Goal: Task Accomplishment & Management: Manage account settings

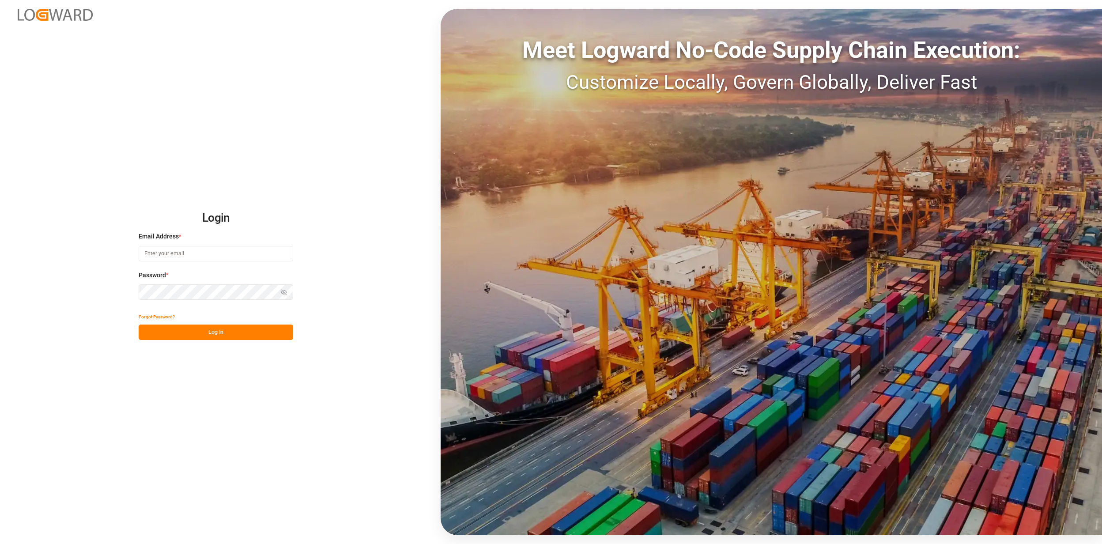
type input "jan.gerold@melitta.de"
drag, startPoint x: 196, startPoint y: 334, endPoint x: 372, endPoint y: 342, distance: 175.9
click at [196, 334] on button "Log In" at bounding box center [216, 331] width 155 height 15
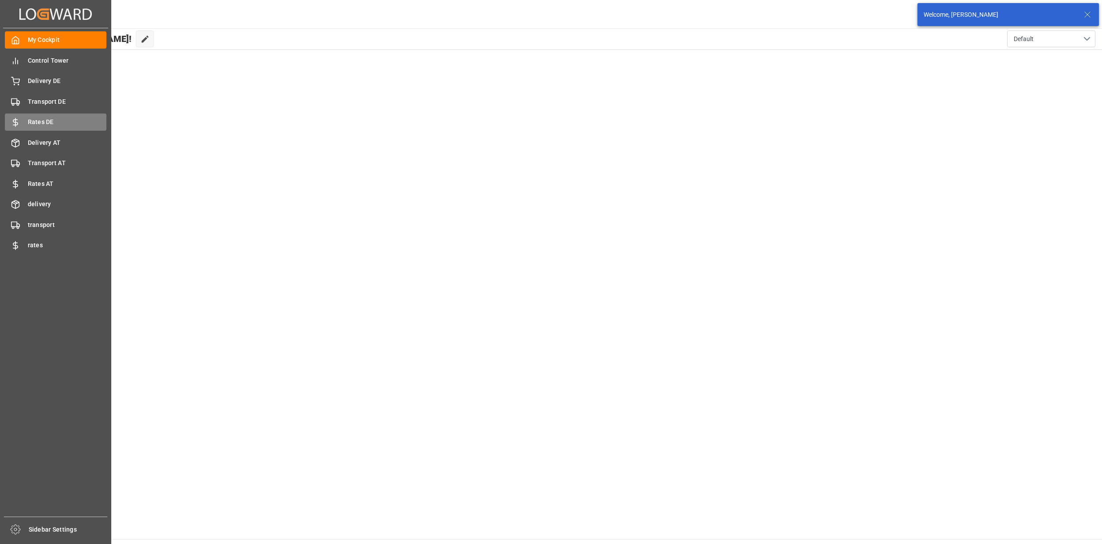
click at [29, 121] on span "Rates DE" at bounding box center [67, 121] width 79 height 9
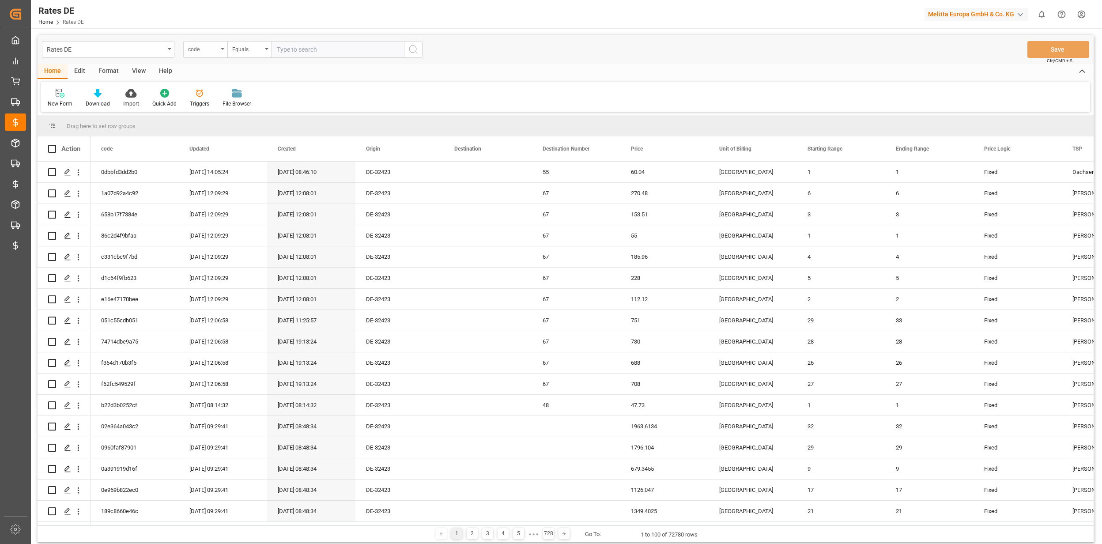
click at [214, 53] on div "code" at bounding box center [205, 49] width 44 height 17
type input "f"
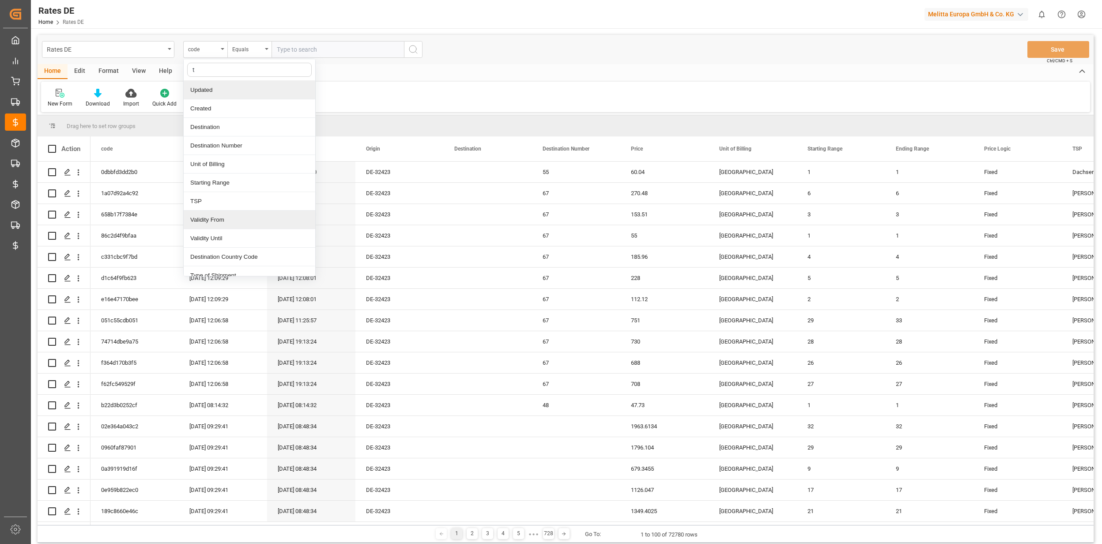
type input "ts"
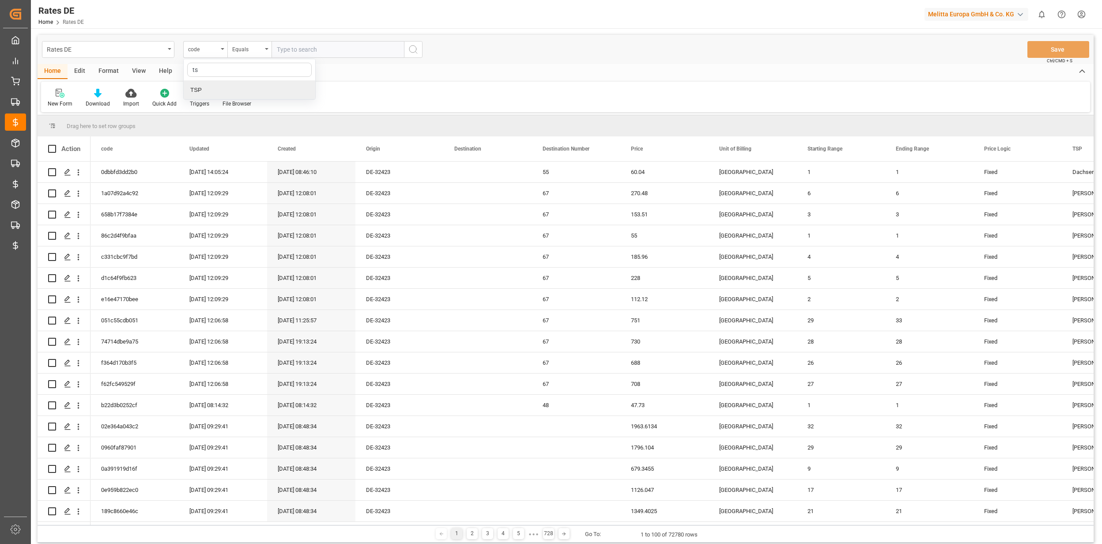
click at [225, 82] on div "TSP" at bounding box center [250, 90] width 132 height 19
click at [295, 48] on input "text" at bounding box center [337, 49] width 132 height 17
type input "[PERSON_NAME] DE"
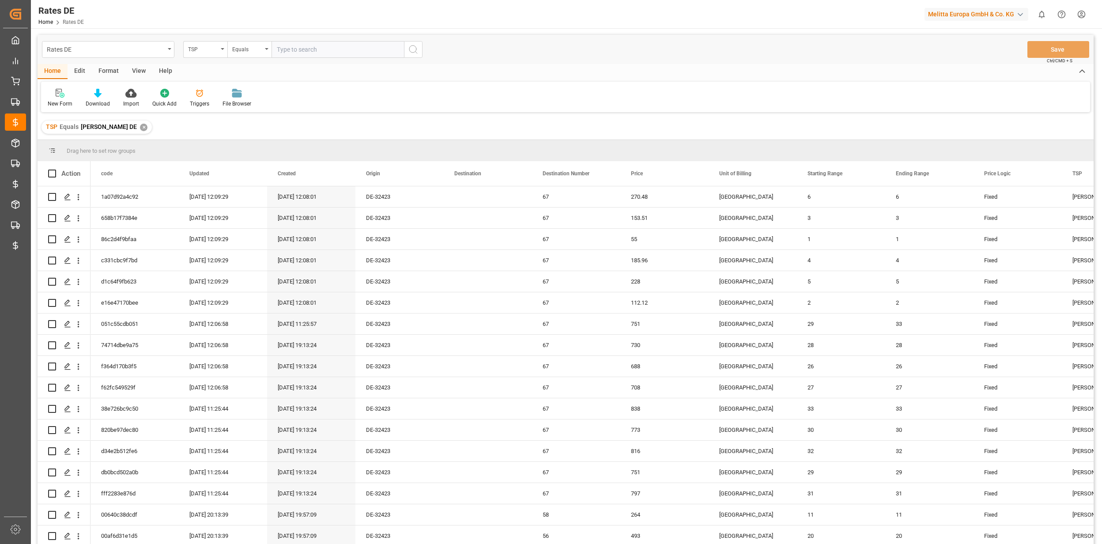
click at [207, 50] on div "TSP" at bounding box center [203, 48] width 30 height 10
type input "prior"
click at [214, 87] on div "Priority" at bounding box center [250, 90] width 132 height 19
click at [318, 56] on input "text" at bounding box center [337, 49] width 132 height 17
type input "1"
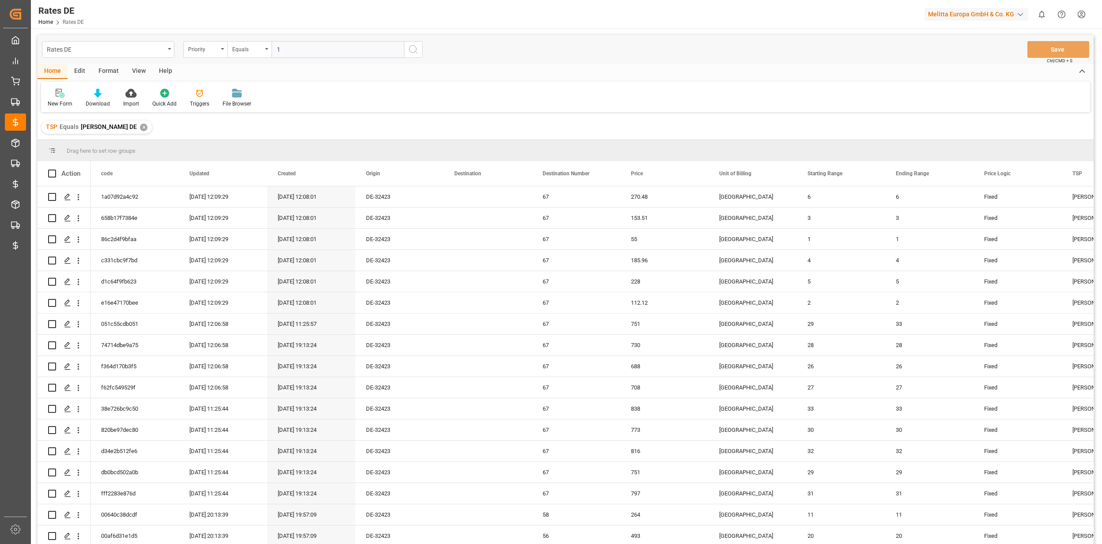
click at [417, 53] on line "search button" at bounding box center [416, 53] width 2 height 2
click at [209, 46] on div "Priority" at bounding box center [203, 48] width 30 height 10
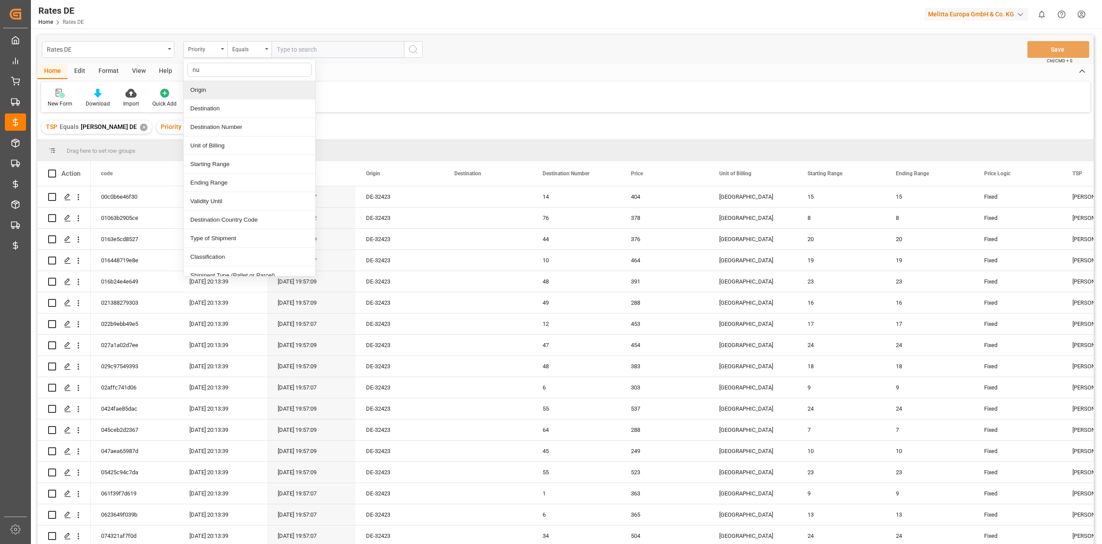
type input "num"
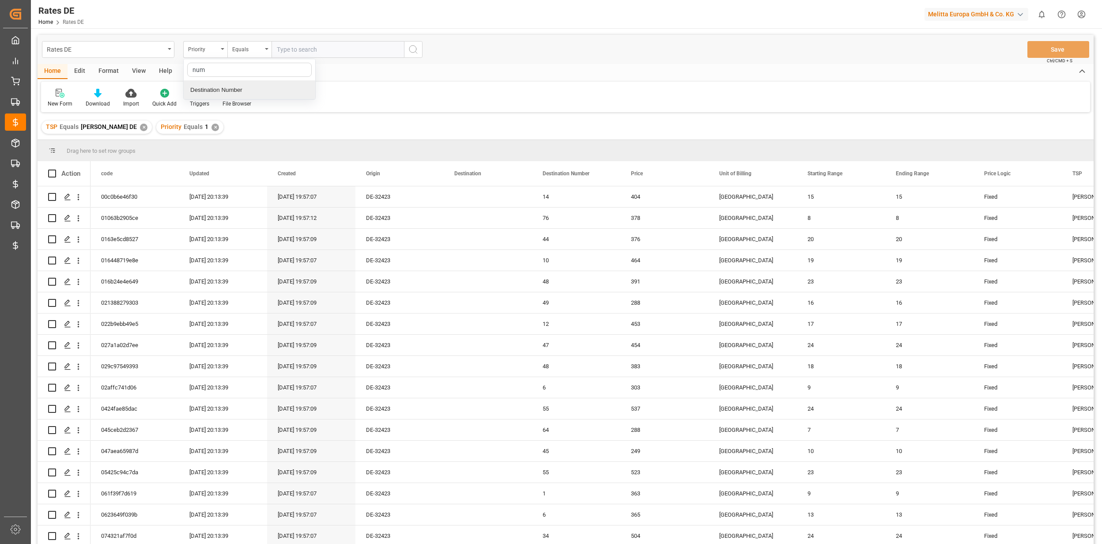
click at [276, 89] on div "Destination Number" at bounding box center [250, 90] width 132 height 19
click at [295, 49] on input "number" at bounding box center [337, 49] width 132 height 17
type input "14"
click at [404, 45] on button "search button" at bounding box center [413, 49] width 19 height 17
click at [219, 41] on div "Destination Number" at bounding box center [205, 49] width 44 height 17
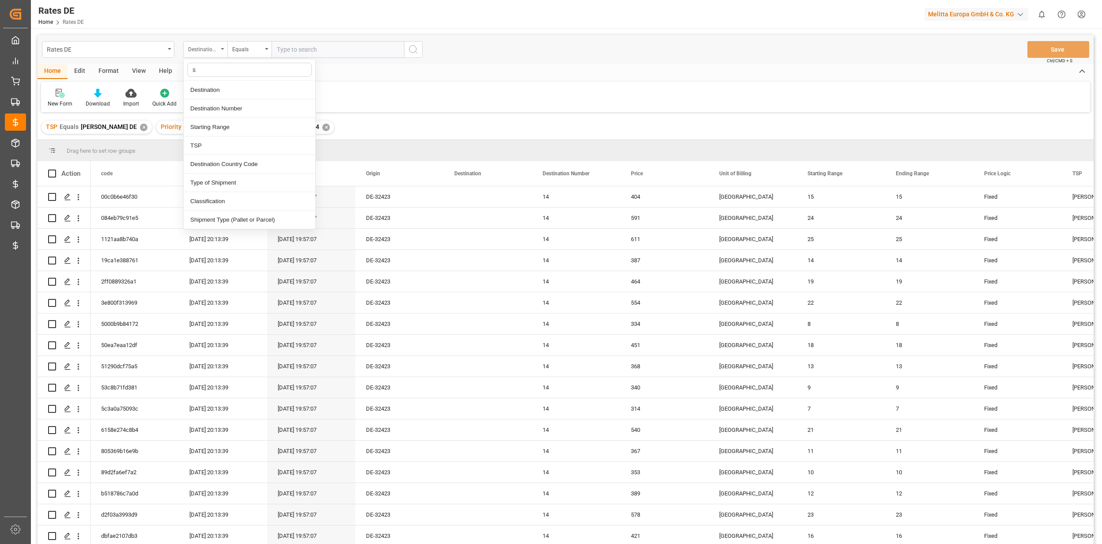
type input "st"
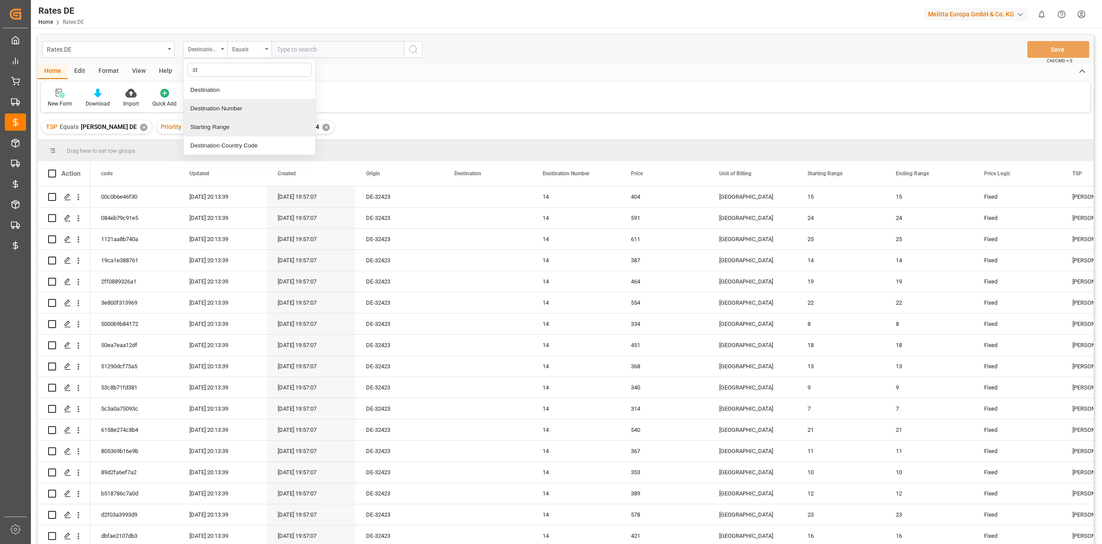
click at [252, 109] on div "Destination Number" at bounding box center [250, 108] width 132 height 19
click at [221, 43] on div "Destination Number" at bounding box center [205, 49] width 44 height 17
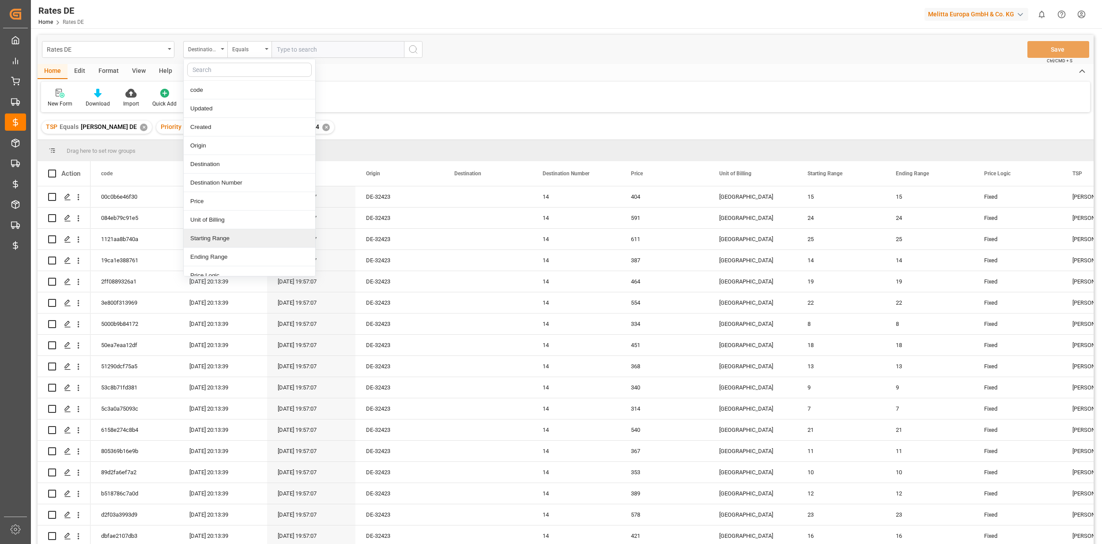
drag, startPoint x: 242, startPoint y: 232, endPoint x: 246, endPoint y: 219, distance: 13.4
click at [242, 232] on div "Starting Range" at bounding box center [250, 238] width 132 height 19
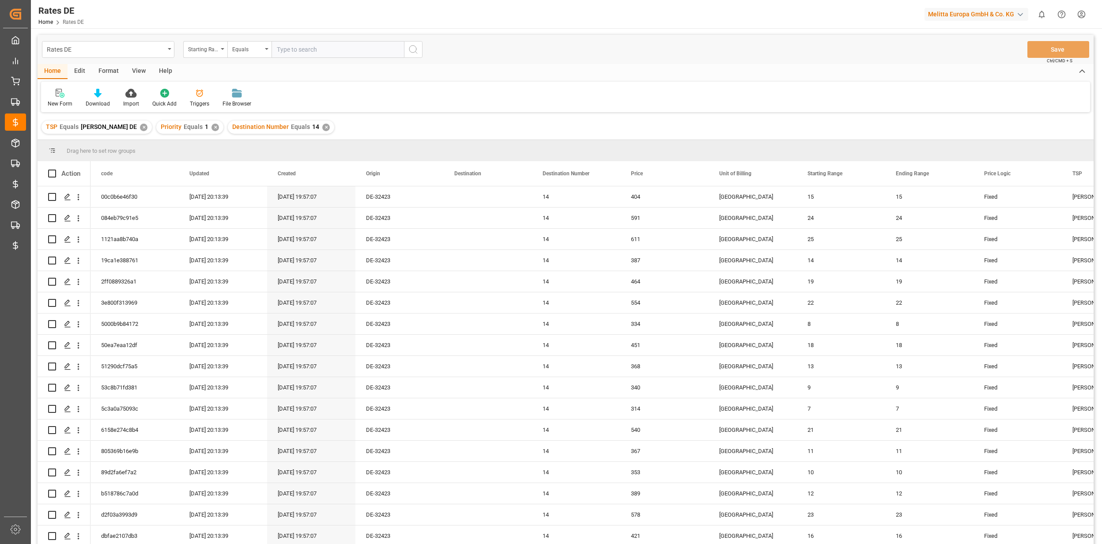
click at [292, 55] on input "number" at bounding box center [337, 49] width 132 height 17
type input "2"
click at [410, 50] on icon "search button" at bounding box center [413, 49] width 11 height 11
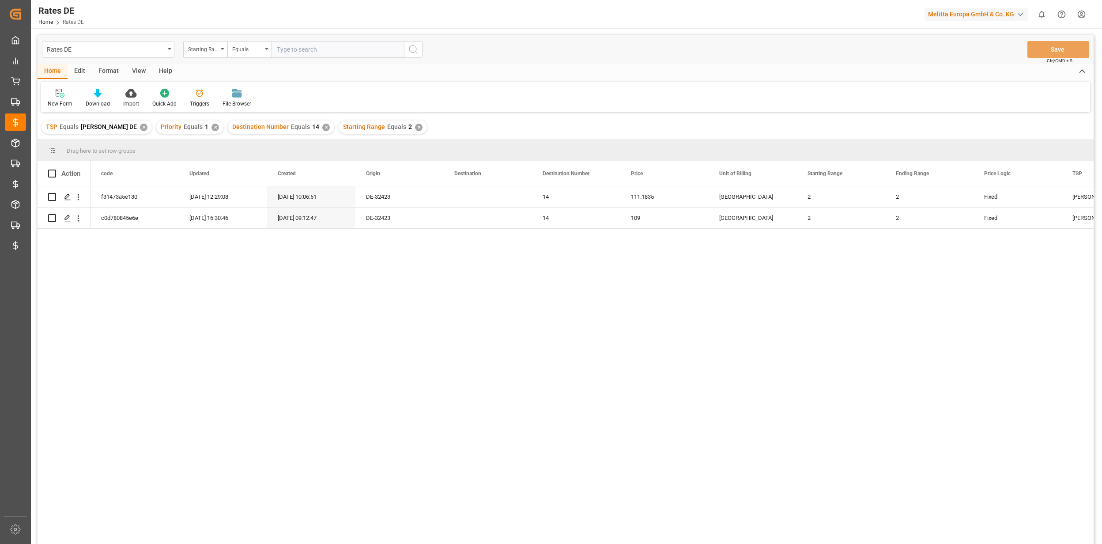
click at [140, 126] on div "✕" at bounding box center [144, 128] width 8 height 8
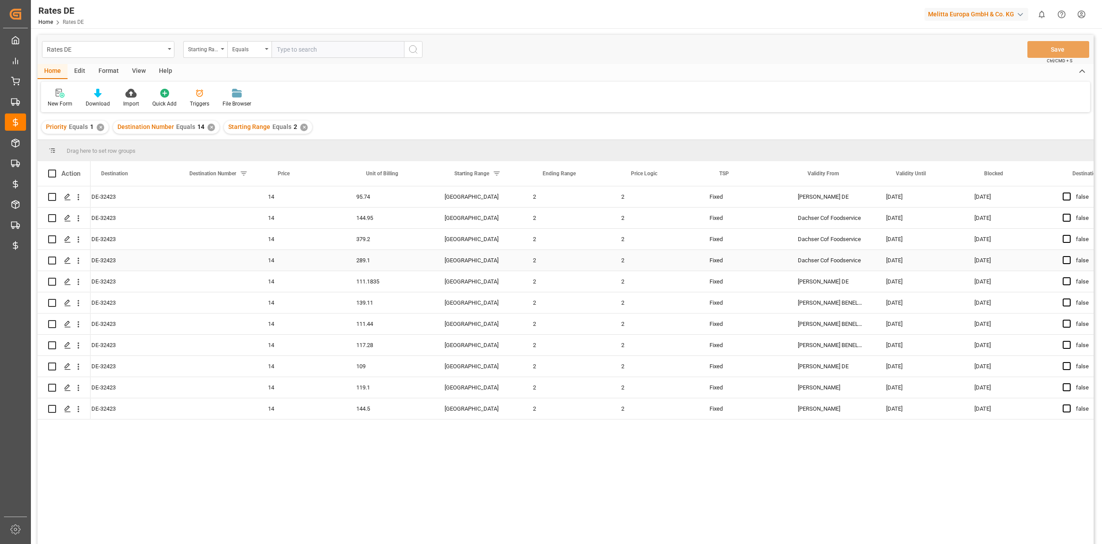
scroll to position [0, 353]
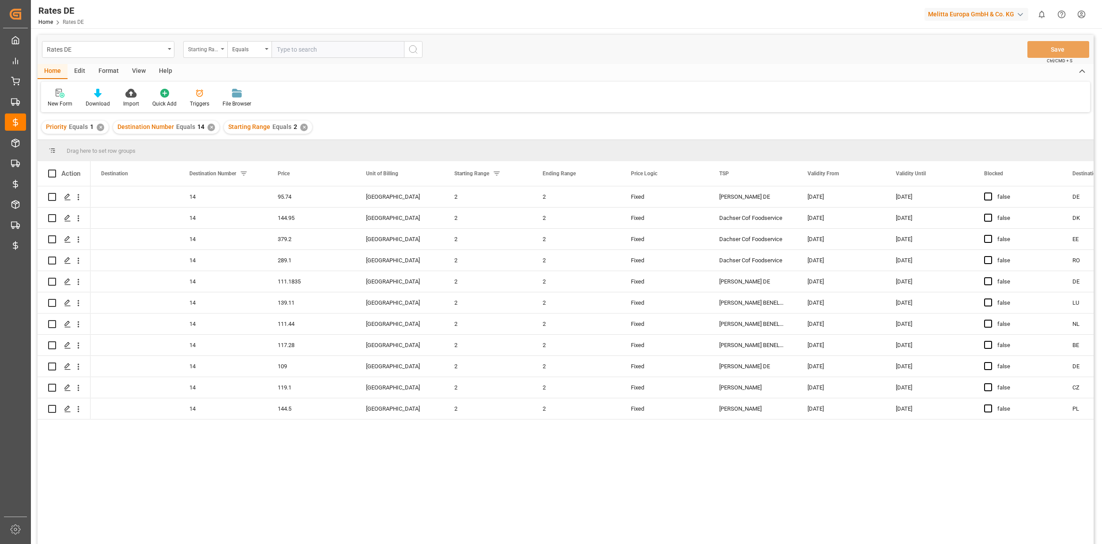
click at [214, 57] on div "Starting Range" at bounding box center [205, 49] width 44 height 17
type input "va"
click at [241, 112] on div "Validity Until" at bounding box center [250, 108] width 132 height 19
click at [305, 57] on input "text" at bounding box center [337, 49] width 132 height 17
click at [249, 52] on div "Equals" at bounding box center [247, 48] width 30 height 10
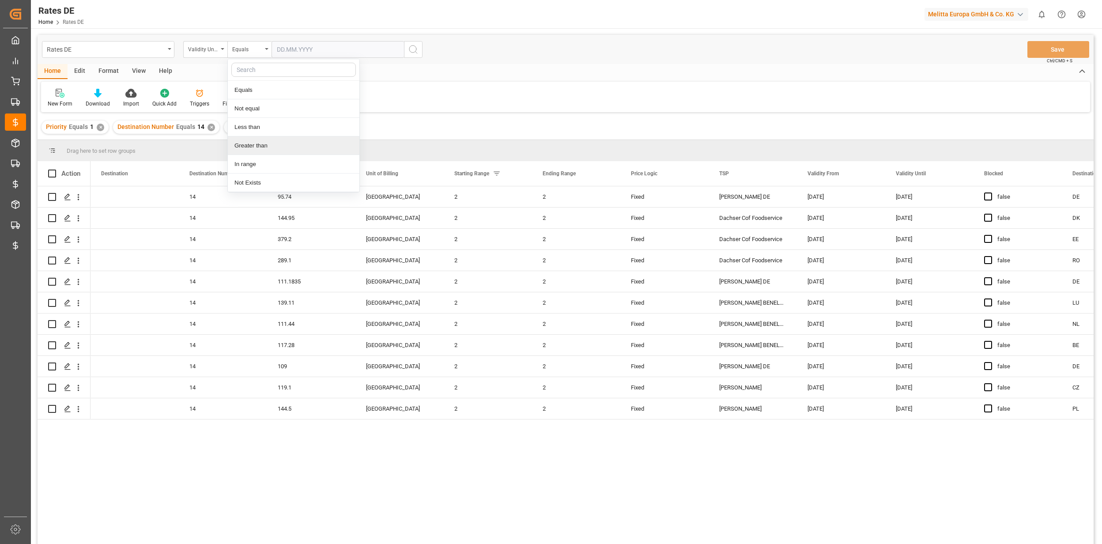
click at [274, 139] on div "Greater than" at bounding box center [294, 145] width 132 height 19
click at [297, 52] on input "text" at bounding box center [337, 49] width 132 height 17
click at [301, 139] on span "14" at bounding box center [300, 137] width 6 height 6
type input "[DATE]"
click at [421, 46] on button "search button" at bounding box center [413, 49] width 19 height 17
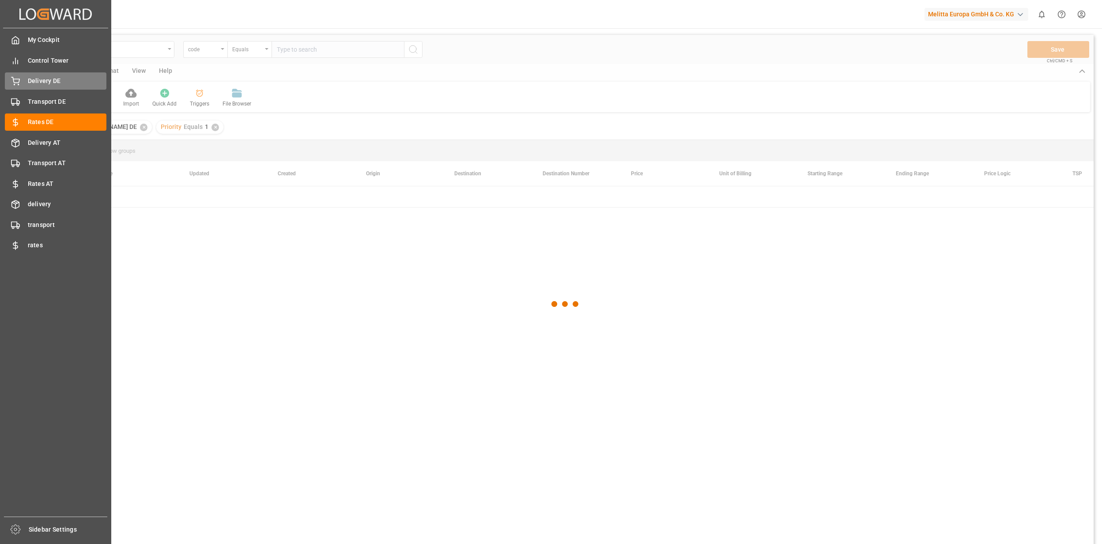
click at [25, 75] on div "Delivery DE Delivery DE" at bounding box center [56, 80] width 102 height 17
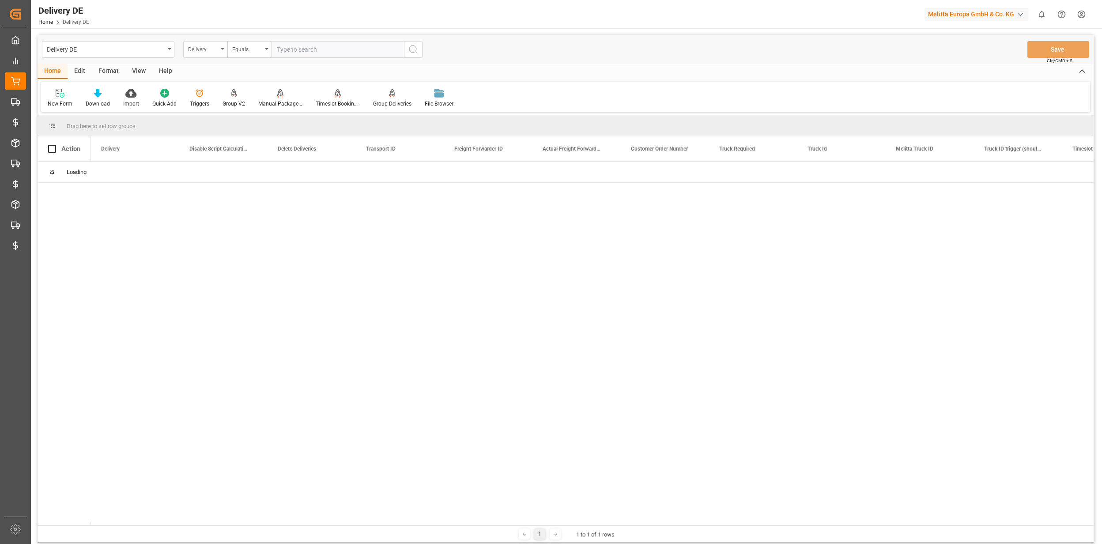
click at [204, 45] on div "Delivery" at bounding box center [203, 48] width 30 height 10
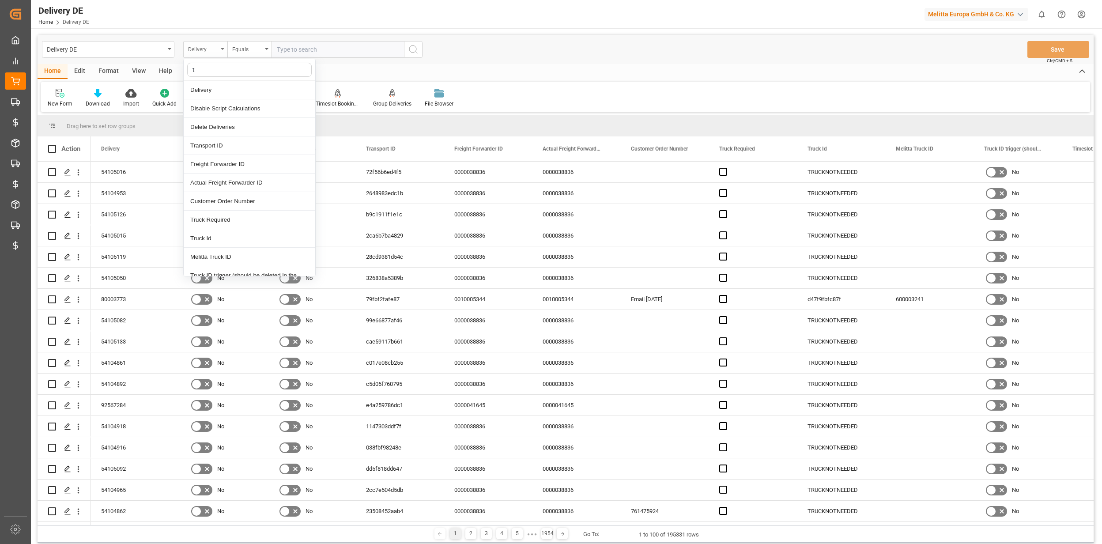
type input "ts"
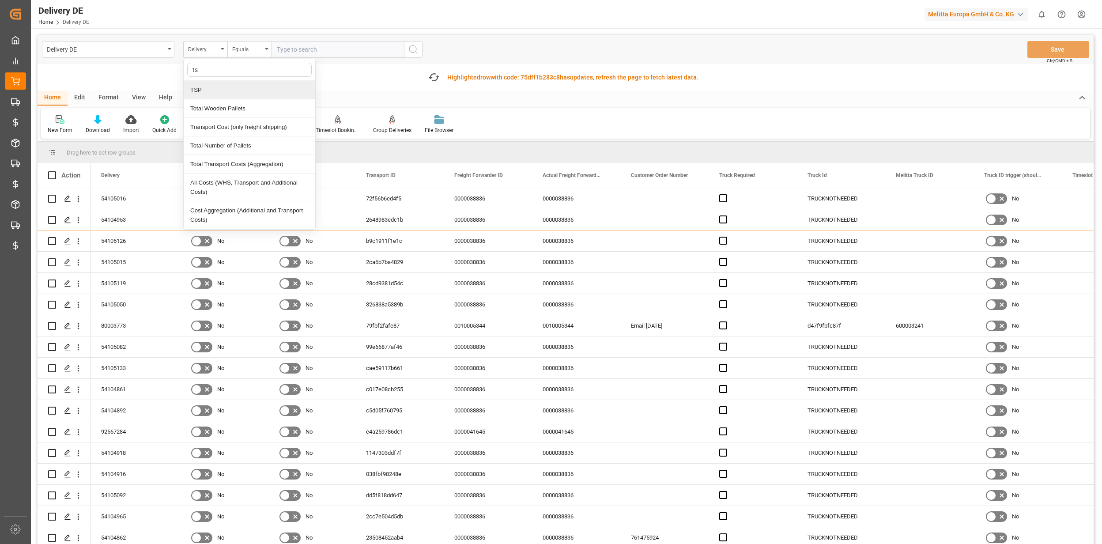
click at [216, 95] on div "TSP" at bounding box center [250, 90] width 132 height 19
click at [302, 53] on input "text" at bounding box center [337, 49] width 132 height 17
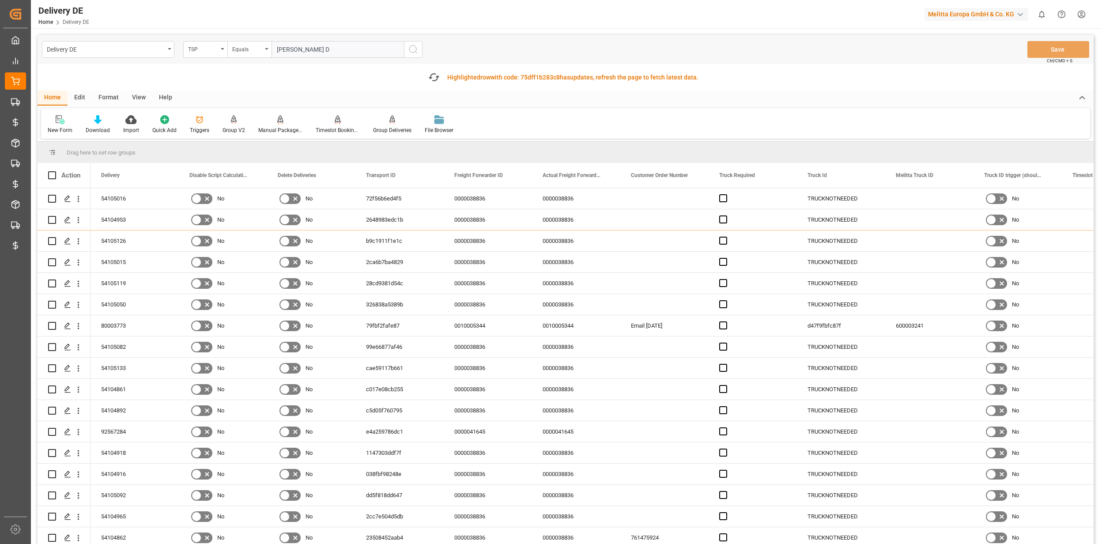
type input "[PERSON_NAME] DE"
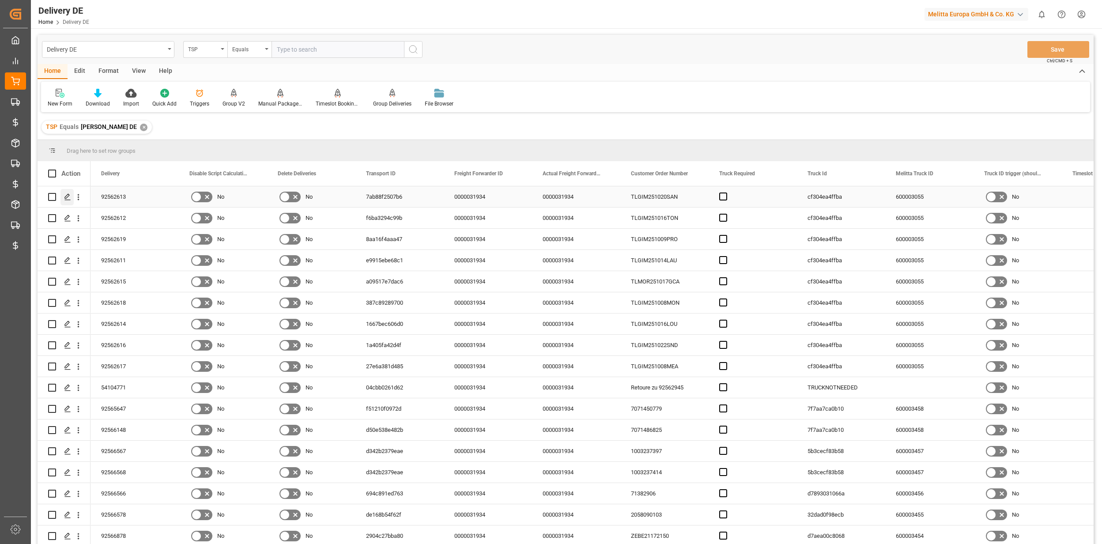
click at [67, 195] on polygon "Press SPACE to select this row." at bounding box center [67, 196] width 4 height 4
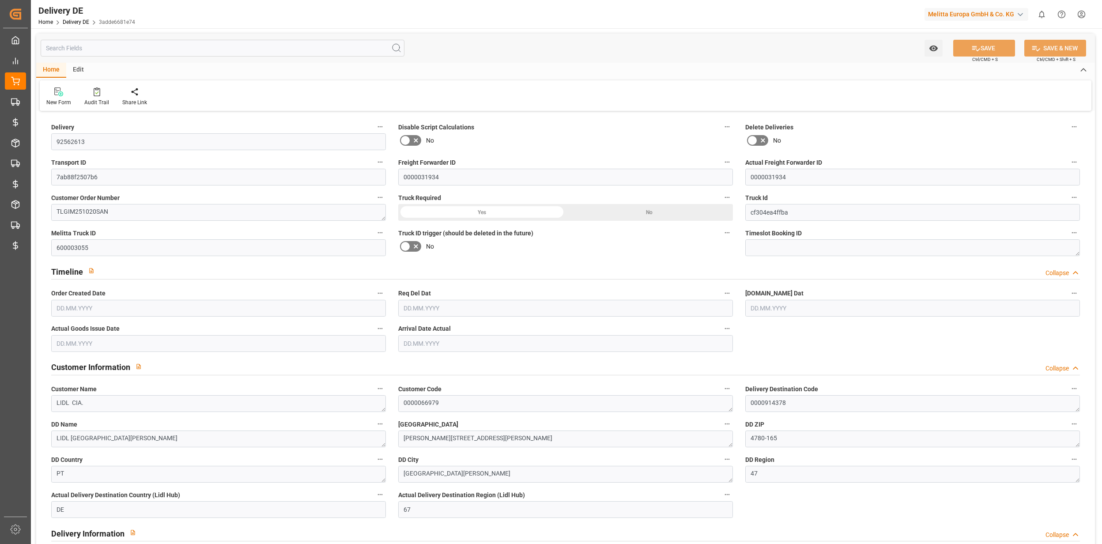
type input "1"
type input "238.464"
type input "321"
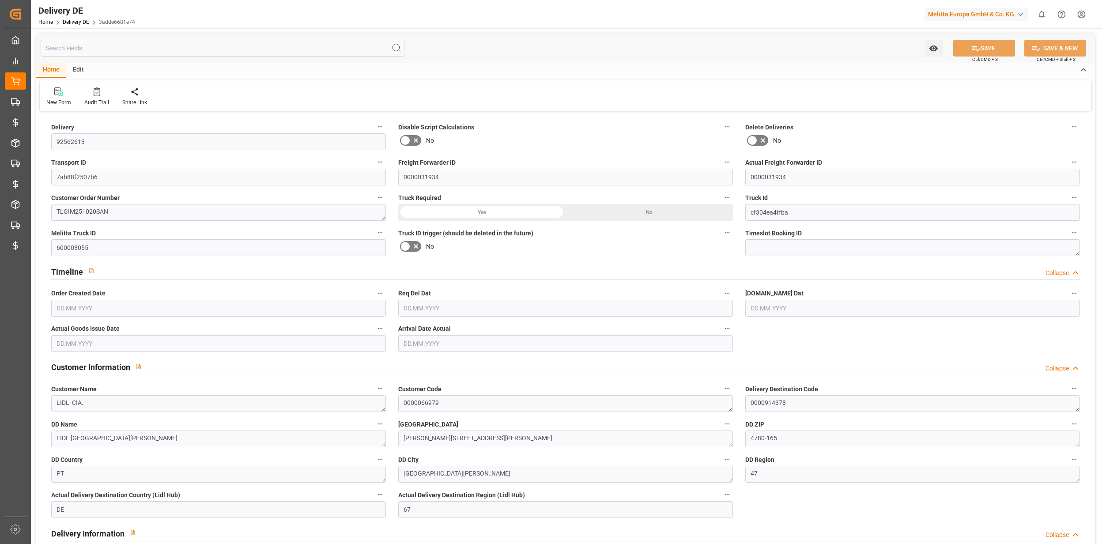
type input "1833.84"
type input "[DATE]"
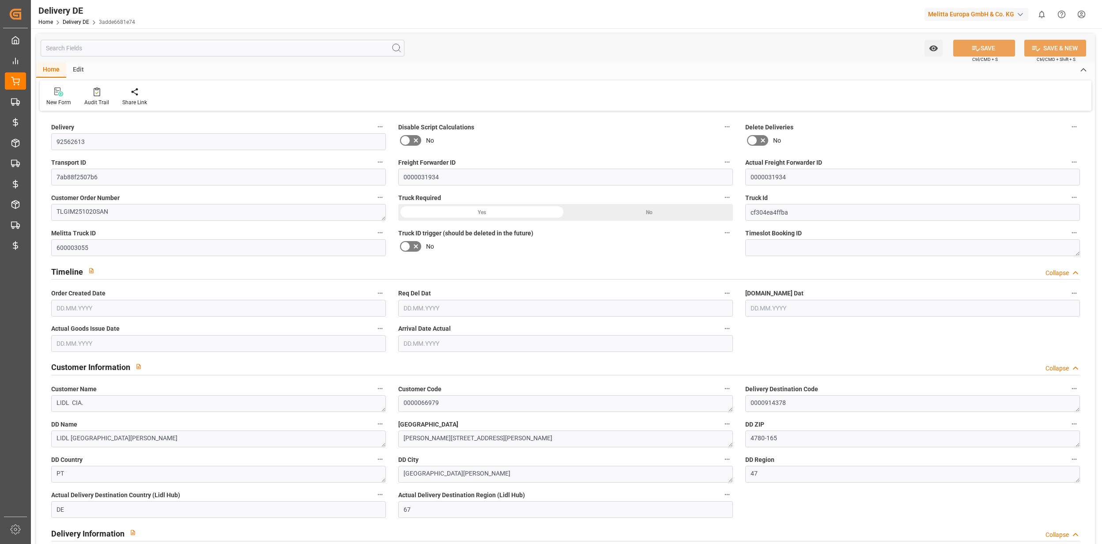
type input "[DATE]"
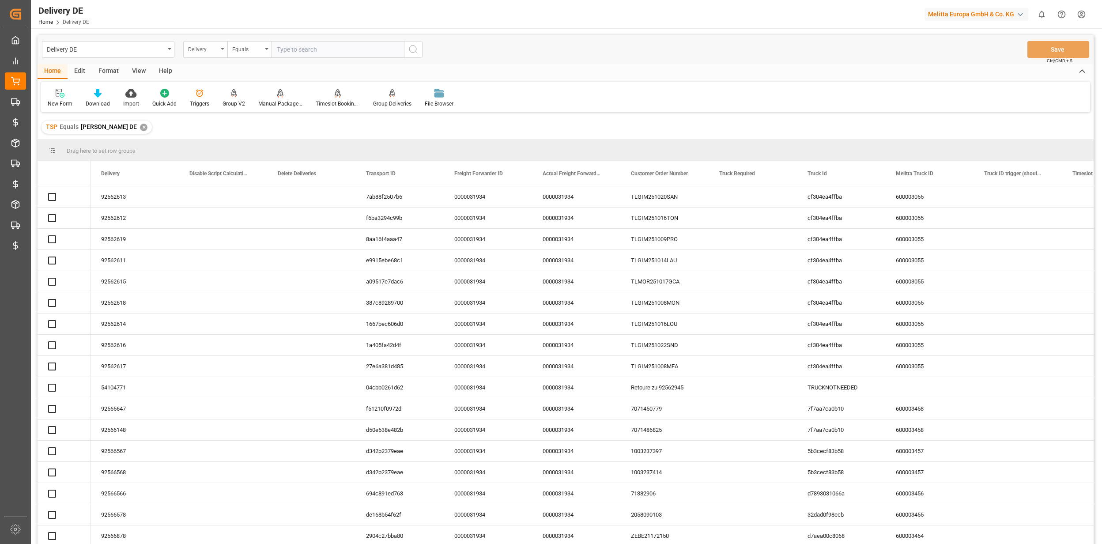
click at [205, 45] on div "Delivery" at bounding box center [203, 48] width 30 height 10
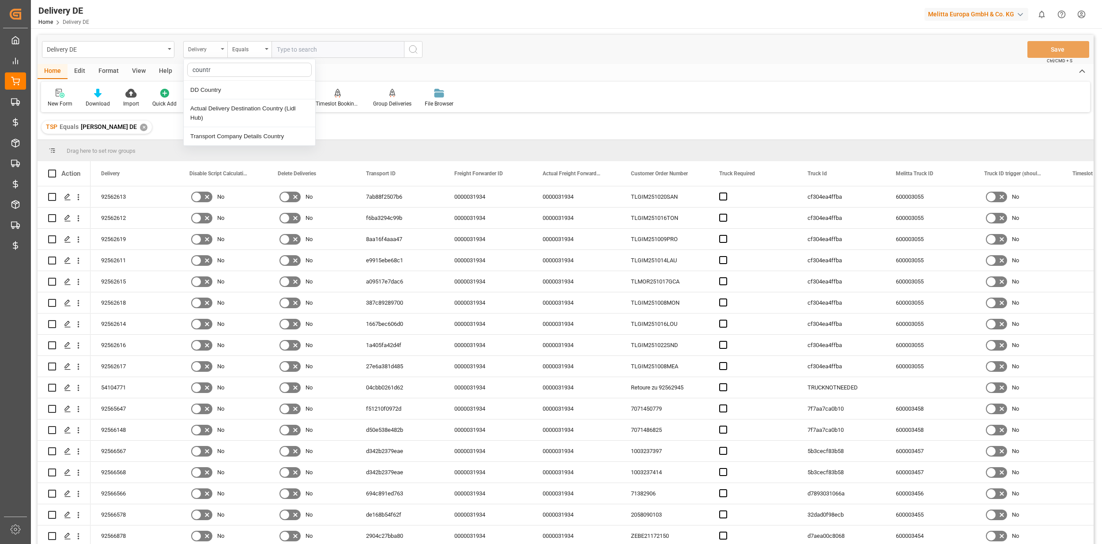
type input "country"
click at [291, 92] on div "DD Country" at bounding box center [250, 90] width 132 height 19
click at [316, 52] on input "text" at bounding box center [337, 49] width 132 height 17
type input "DE"
click at [407, 46] on button "search button" at bounding box center [413, 49] width 19 height 17
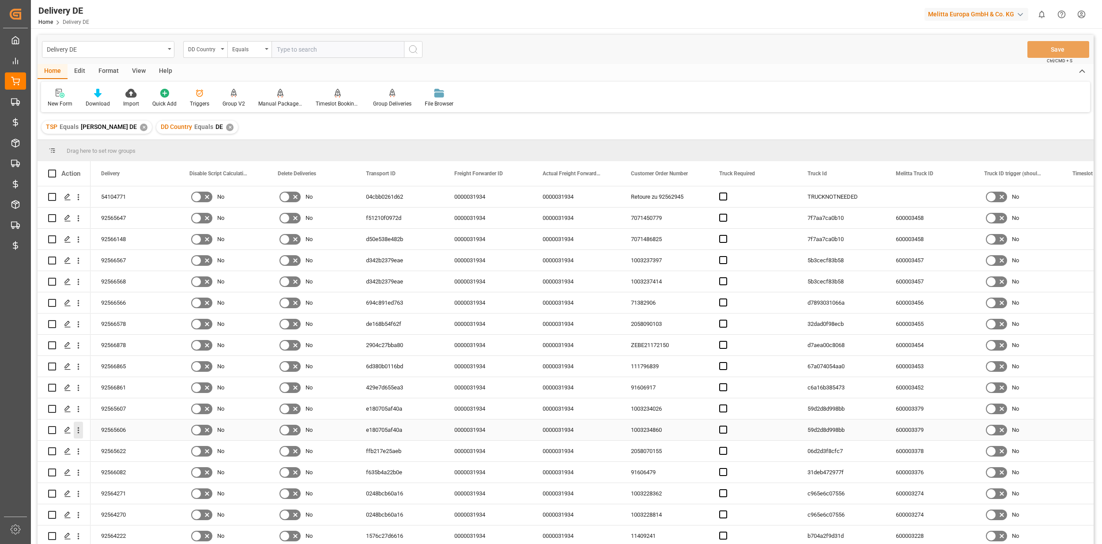
click at [80, 432] on icon "open menu" at bounding box center [78, 430] width 9 height 9
click at [136, 447] on span "Open in new tab" at bounding box center [136, 448] width 80 height 9
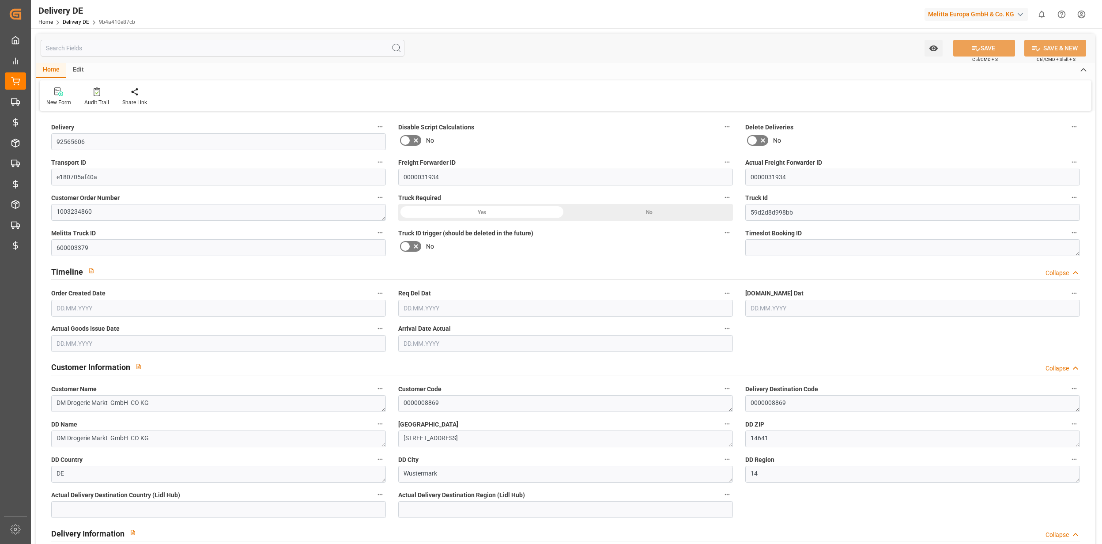
type input "4"
type input "2"
type input "485.76"
type input "682"
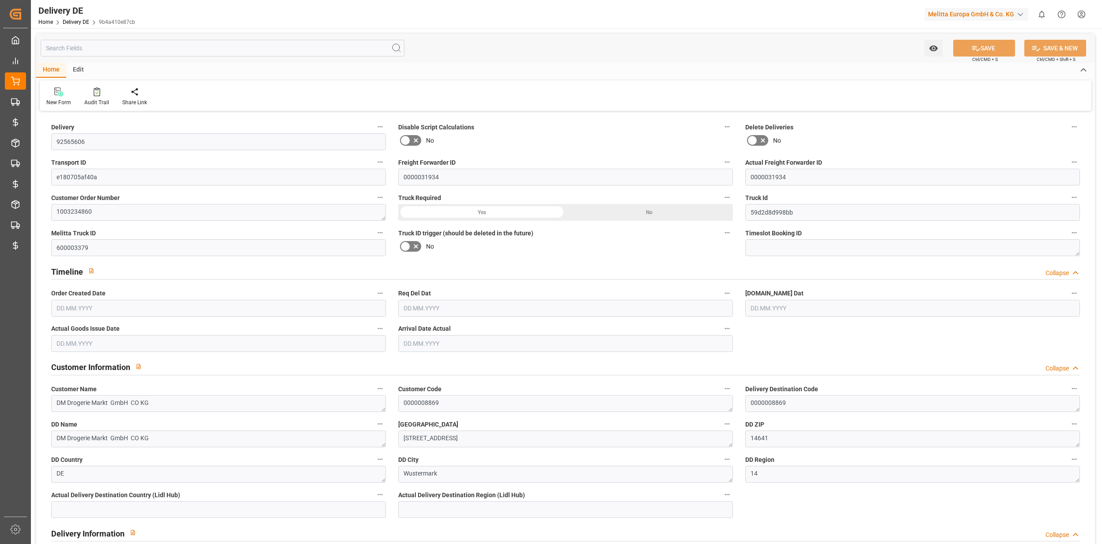
type input "3527.76"
type input "[DATE]"
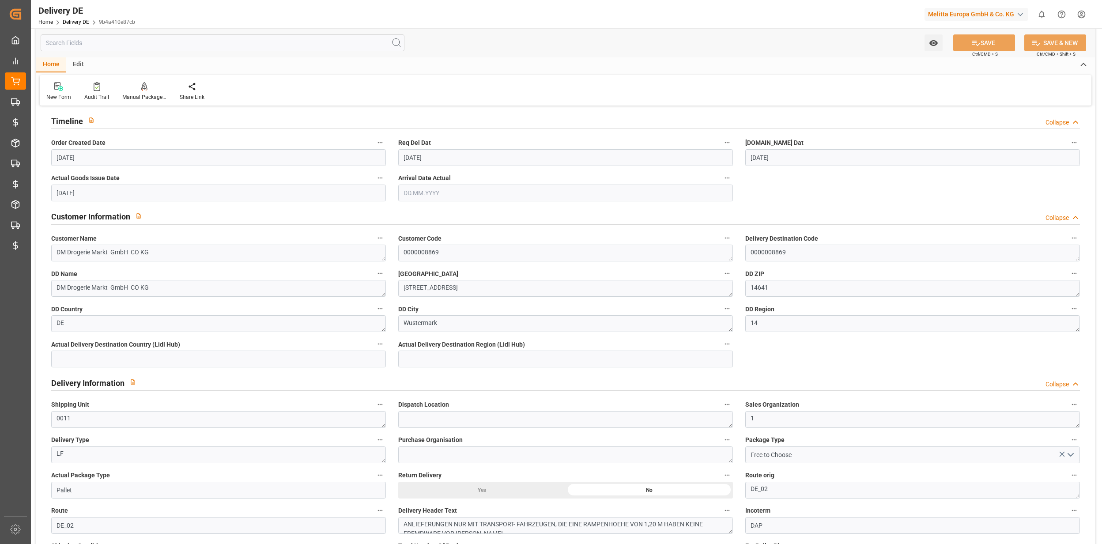
scroll to position [117, 0]
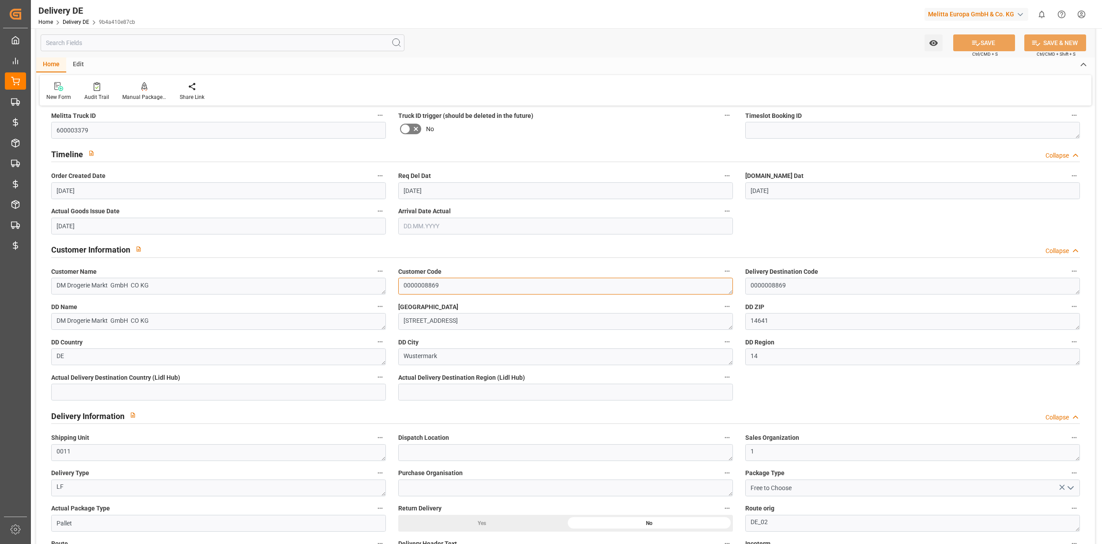
drag, startPoint x: 444, startPoint y: 281, endPoint x: 404, endPoint y: 282, distance: 39.3
click at [404, 282] on textarea "0000008869" at bounding box center [565, 286] width 335 height 17
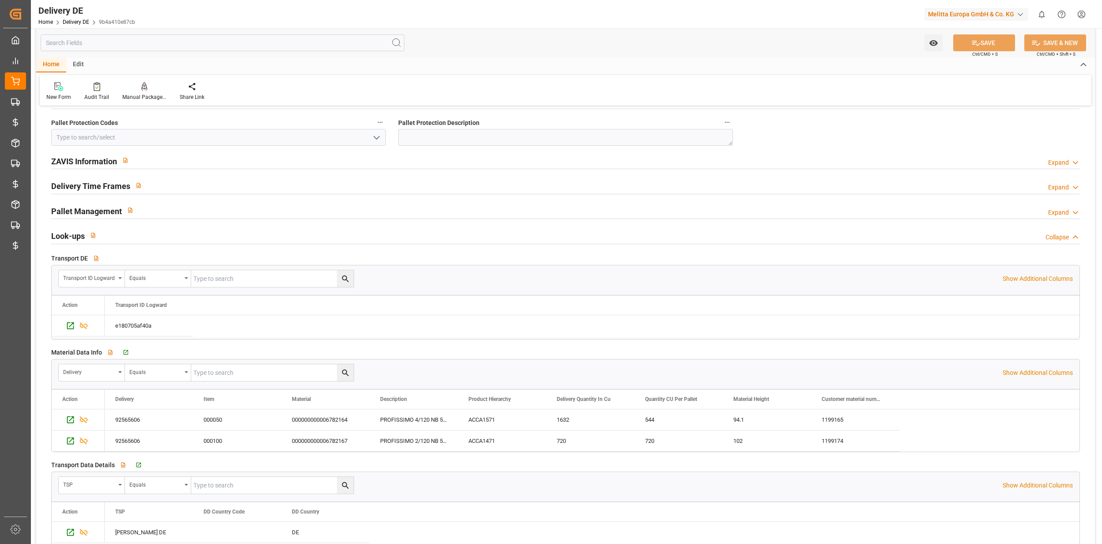
scroll to position [1413, 0]
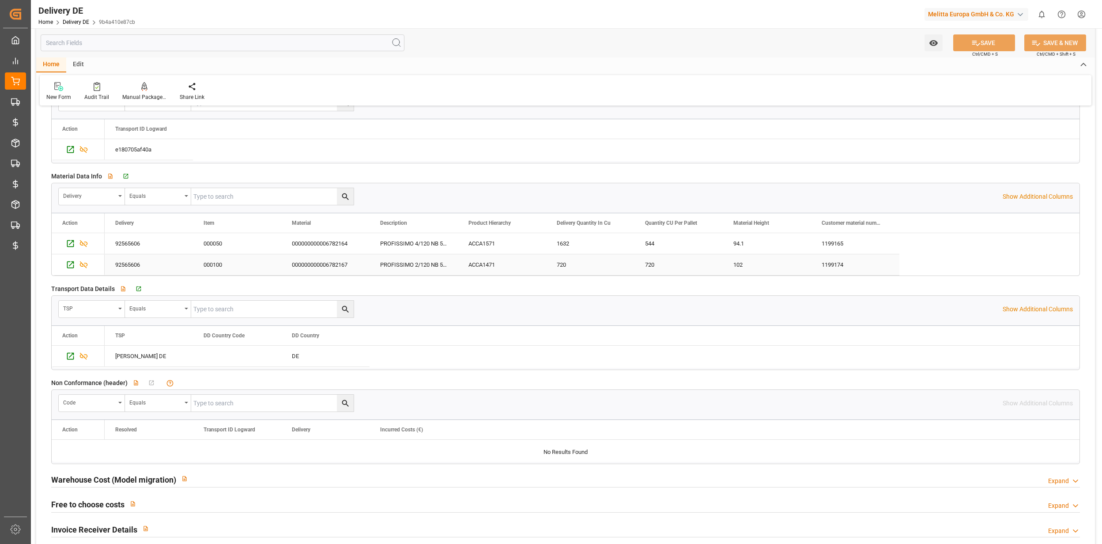
click at [328, 250] on div "000000000006782164" at bounding box center [325, 243] width 88 height 21
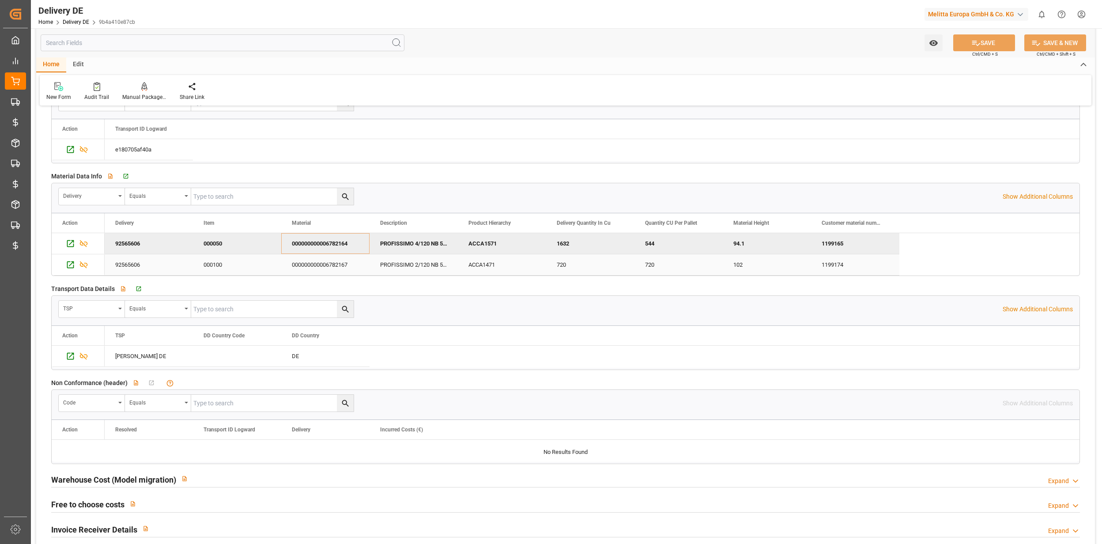
click at [310, 267] on div "000000000006782167" at bounding box center [325, 264] width 88 height 21
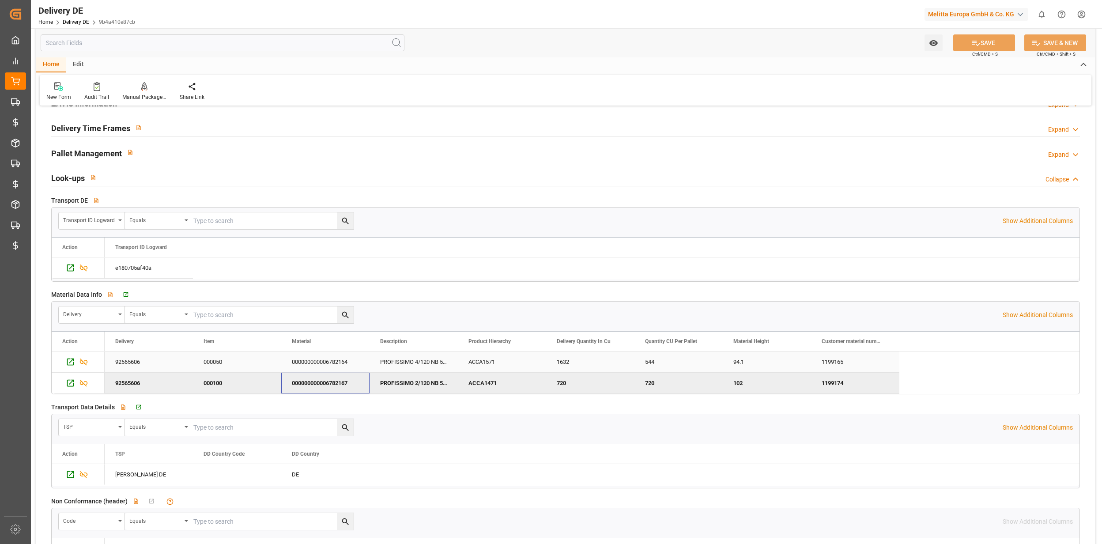
scroll to position [1295, 0]
click at [74, 271] on icon "Press SPACE to select this row." at bounding box center [70, 267] width 7 height 7
click at [317, 385] on div "000000000006782167" at bounding box center [325, 382] width 88 height 21
click at [325, 368] on div "000000000006782164" at bounding box center [325, 361] width 88 height 21
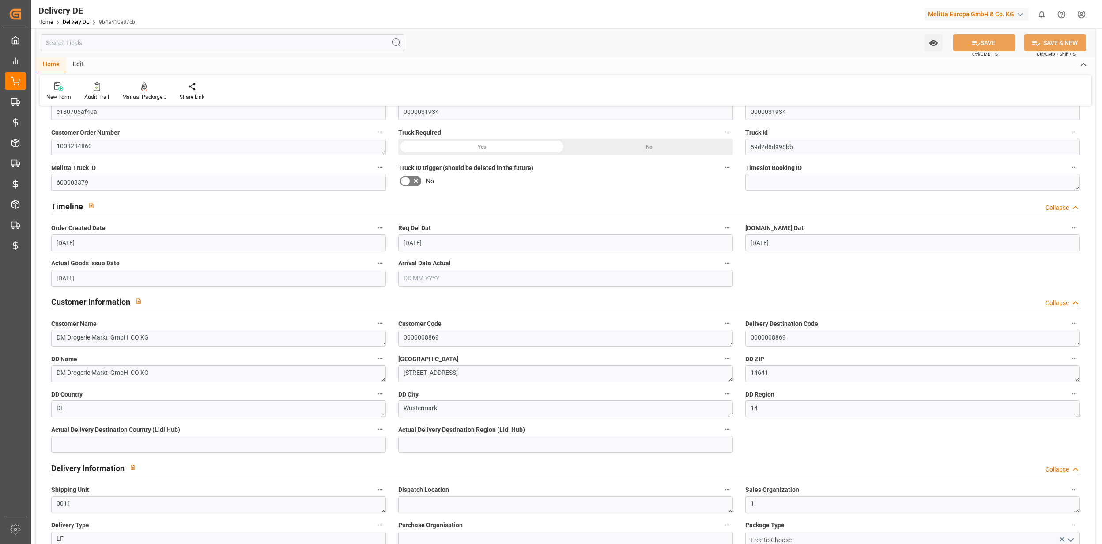
scroll to position [0, 0]
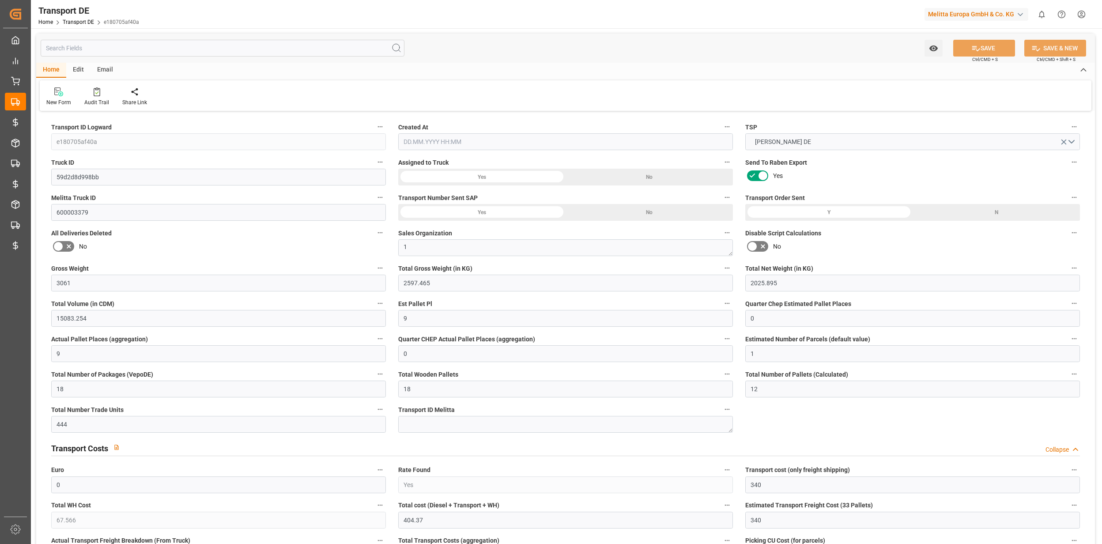
type input "3061"
type input "2597.465"
type input "2025.895"
type input "15083.254"
type input "9"
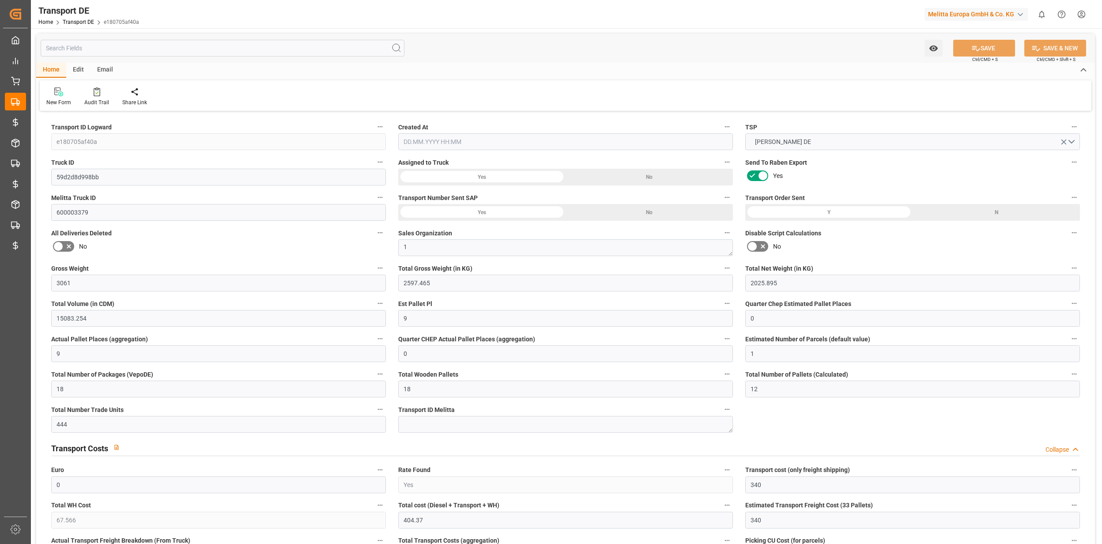
type input "0"
type input "9"
type input "0"
type input "1"
type input "18"
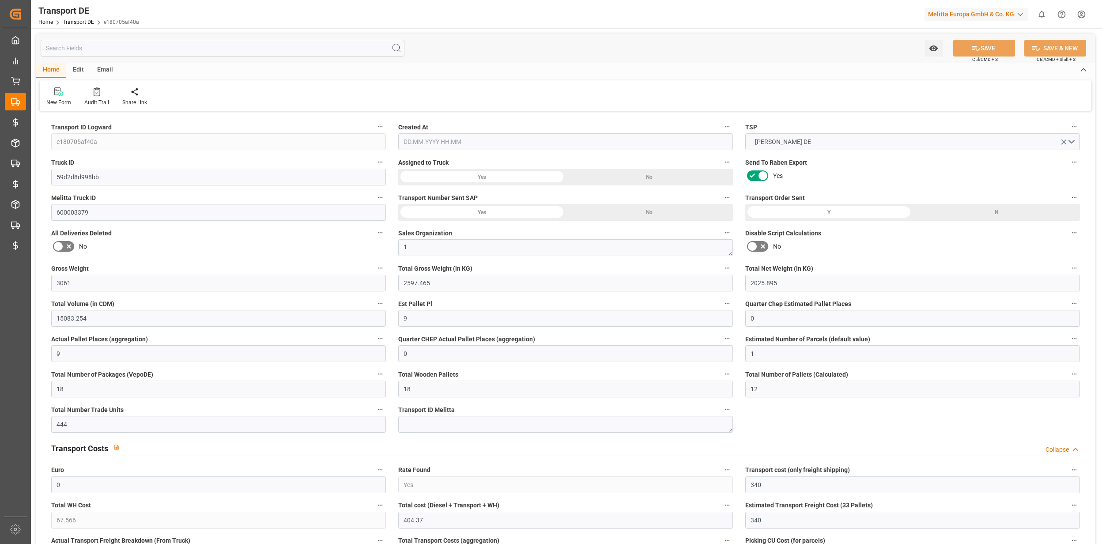
type input "18"
type input "12"
type input "444"
type input "0"
type input "340"
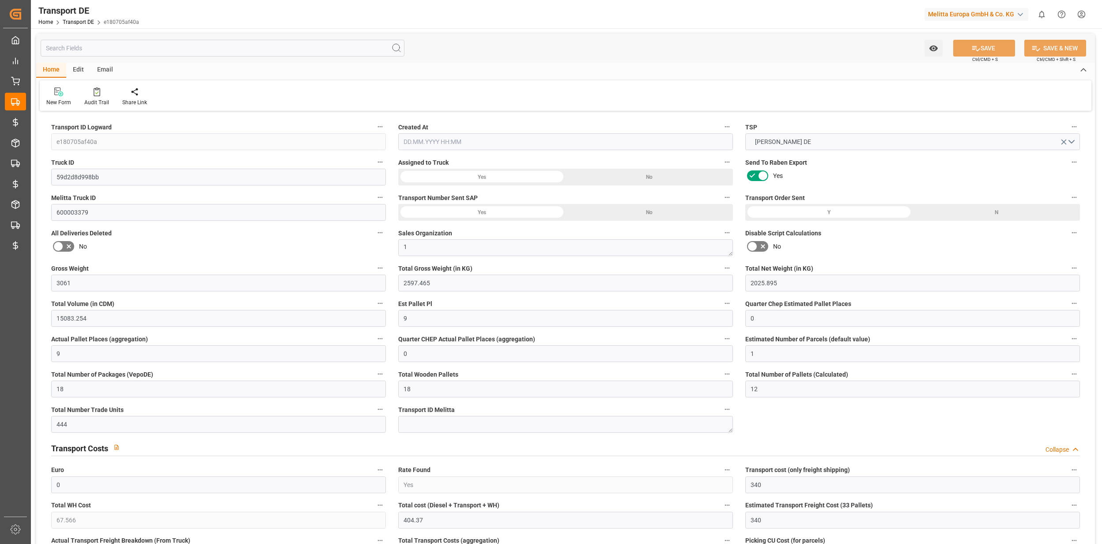
type input "67.566"
type input "340"
type input "336.804"
type input "14"
type input "18"
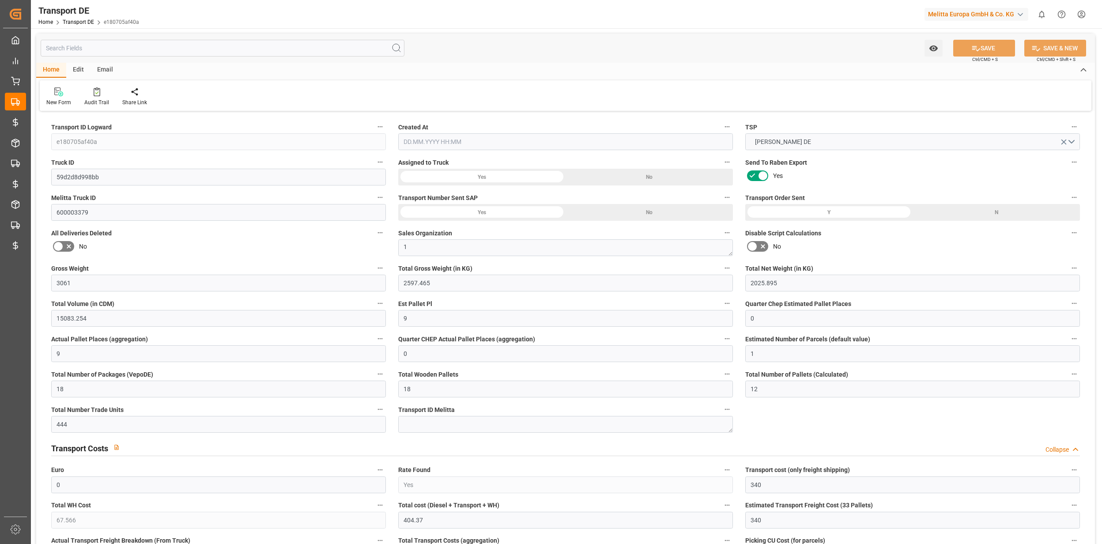
type input "0"
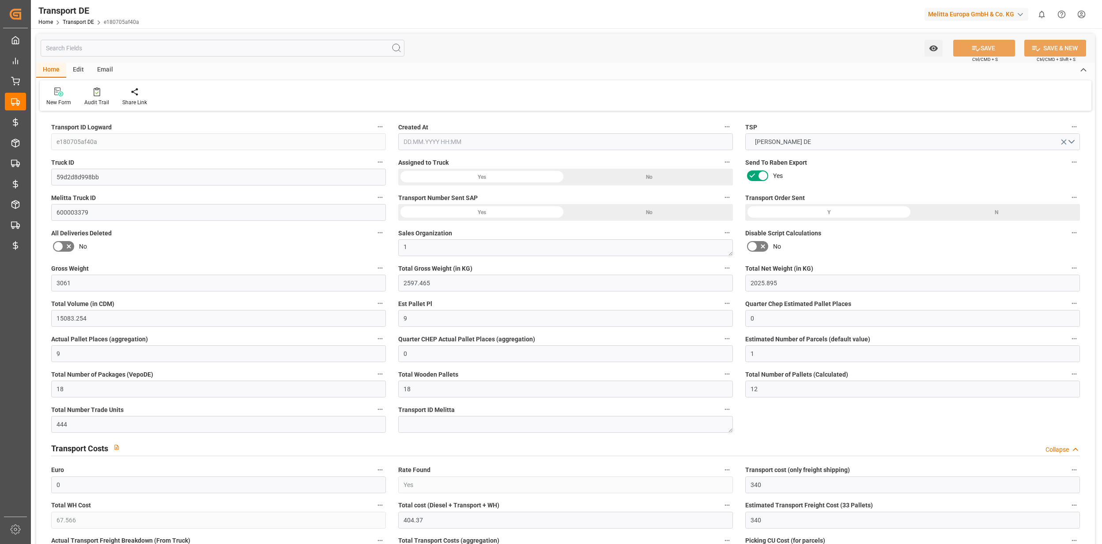
type input "0"
type input "-3.196"
type input "0"
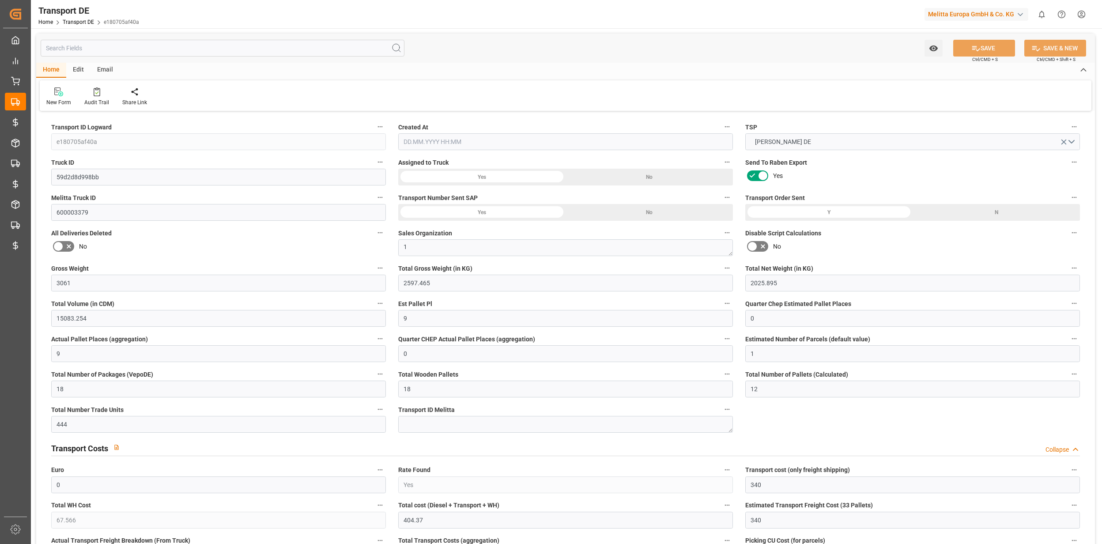
type input "0"
type input "2597.465"
type input "10767.6795"
type input "21"
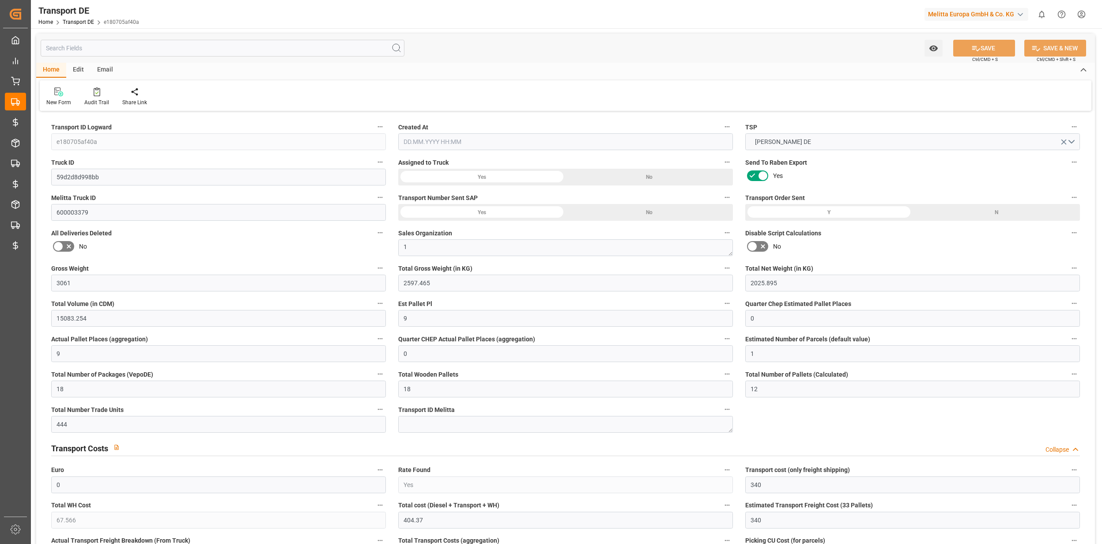
type input "80"
type input "0"
type input "3"
type input "15"
type input "0"
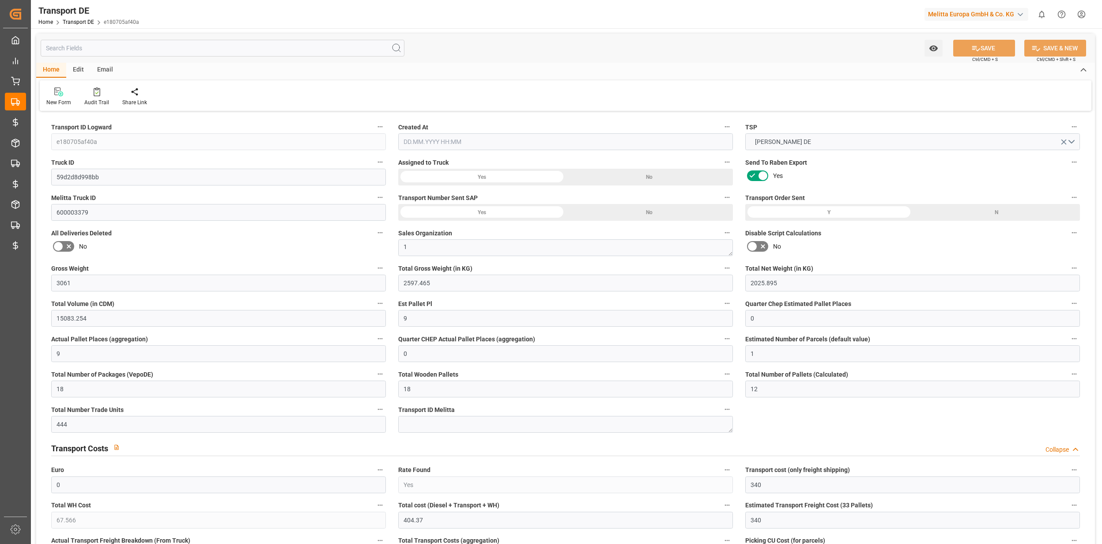
type input "0"
type input "2"
type input "0"
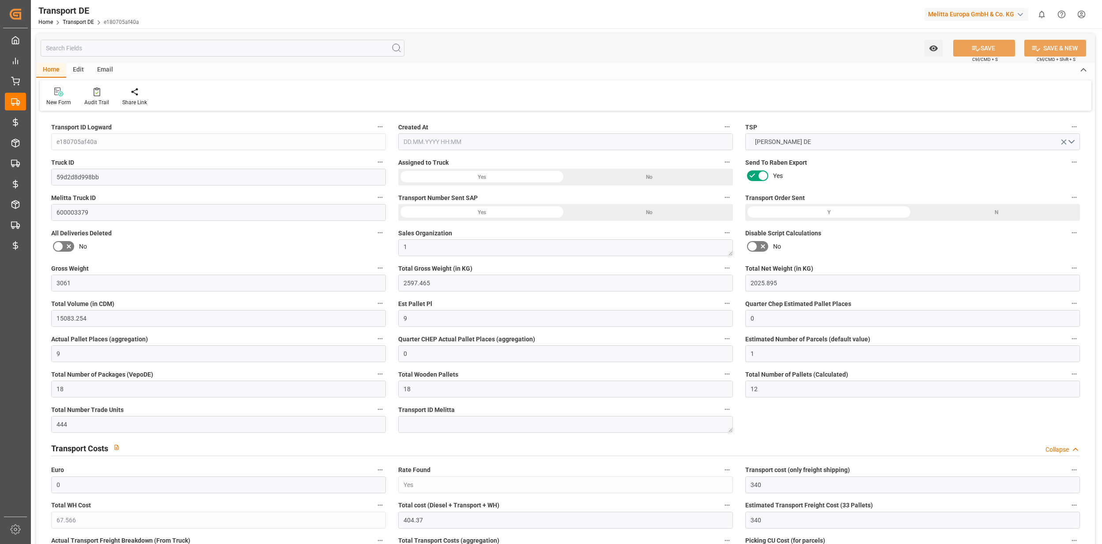
type input "1330"
type input "404.37"
type input "336.804"
type input "07.10.2025 21:01"
type input "[DATE]"
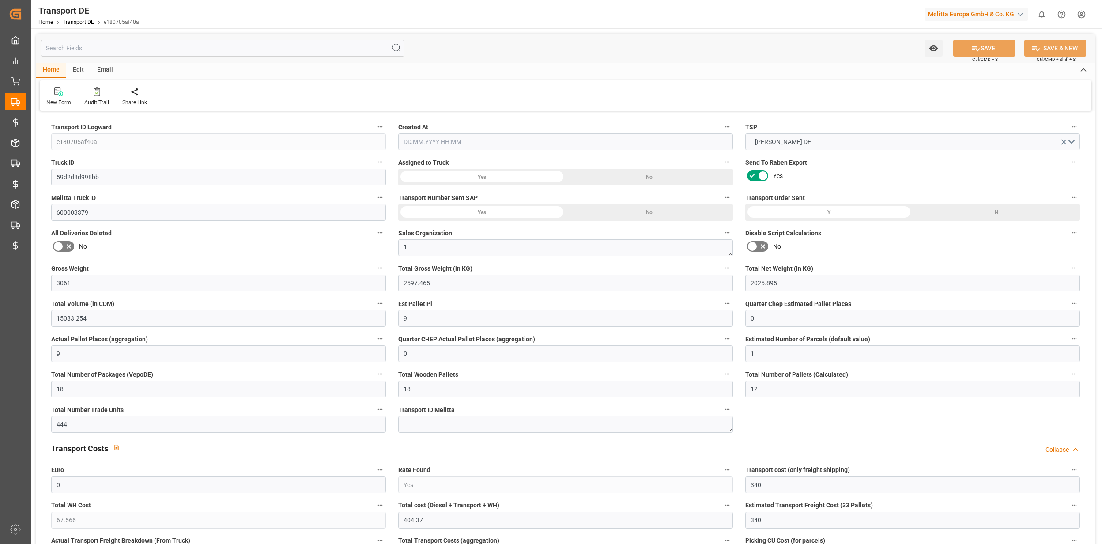
type input "[DATE]"
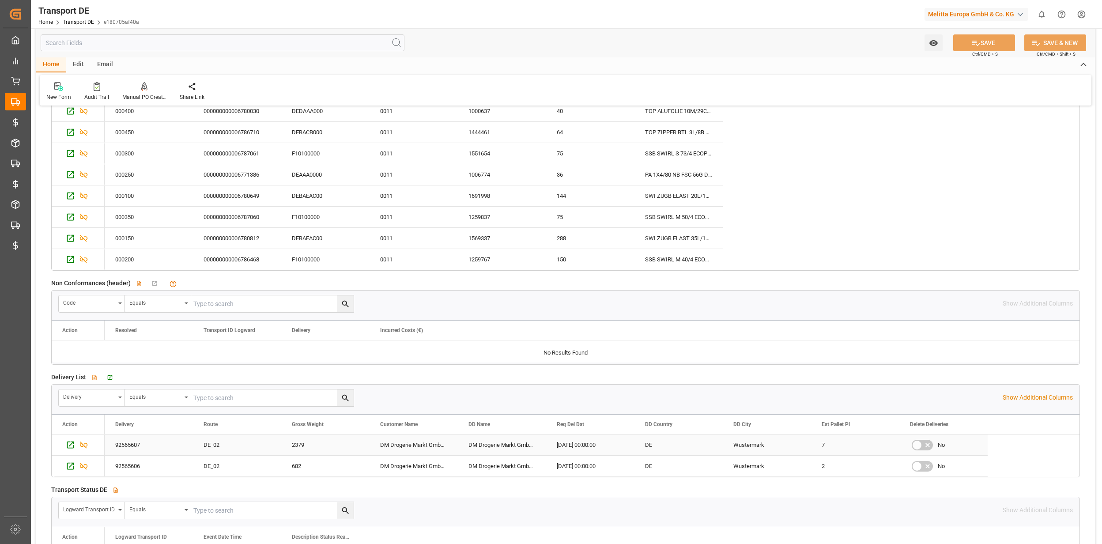
scroll to position [1648, 0]
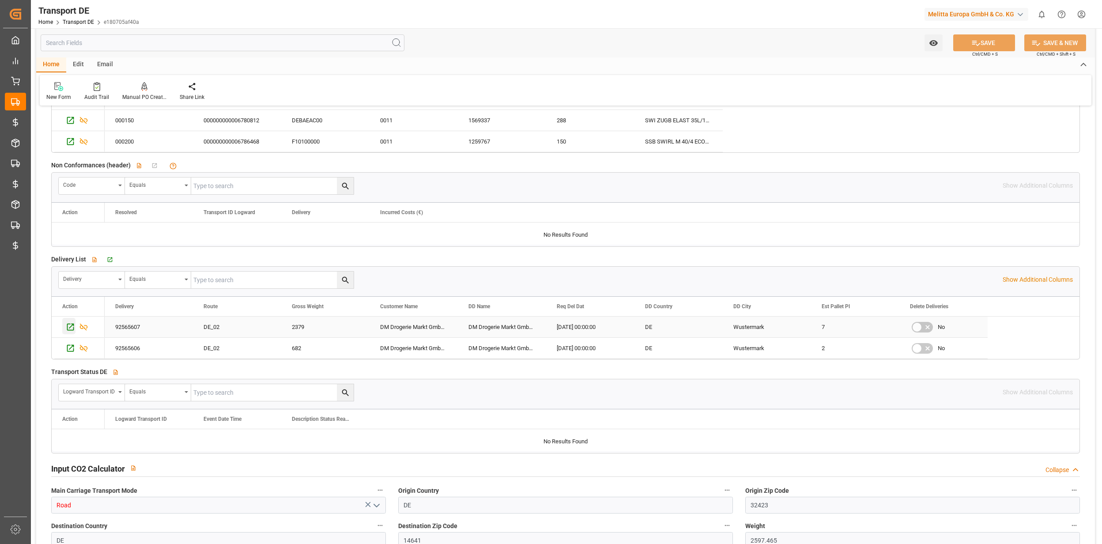
click at [73, 329] on icon "Press SPACE to select this row." at bounding box center [70, 326] width 9 height 9
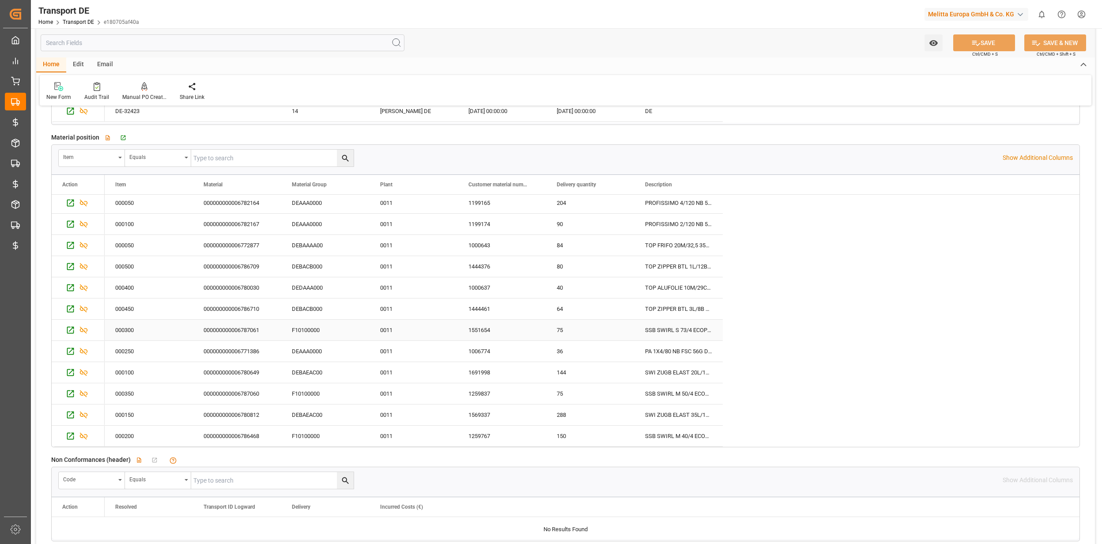
scroll to position [0, 0]
drag, startPoint x: 222, startPoint y: 198, endPoint x: 226, endPoint y: 207, distance: 10.5
click at [222, 198] on div "000000000006782164" at bounding box center [237, 205] width 88 height 21
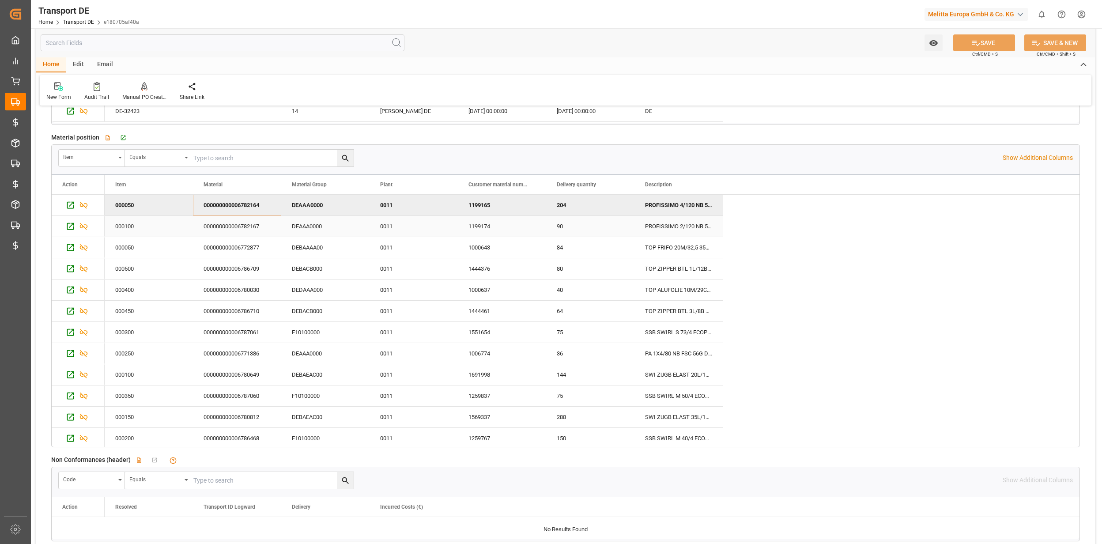
click at [267, 223] on div "000000000006782167" at bounding box center [237, 226] width 88 height 21
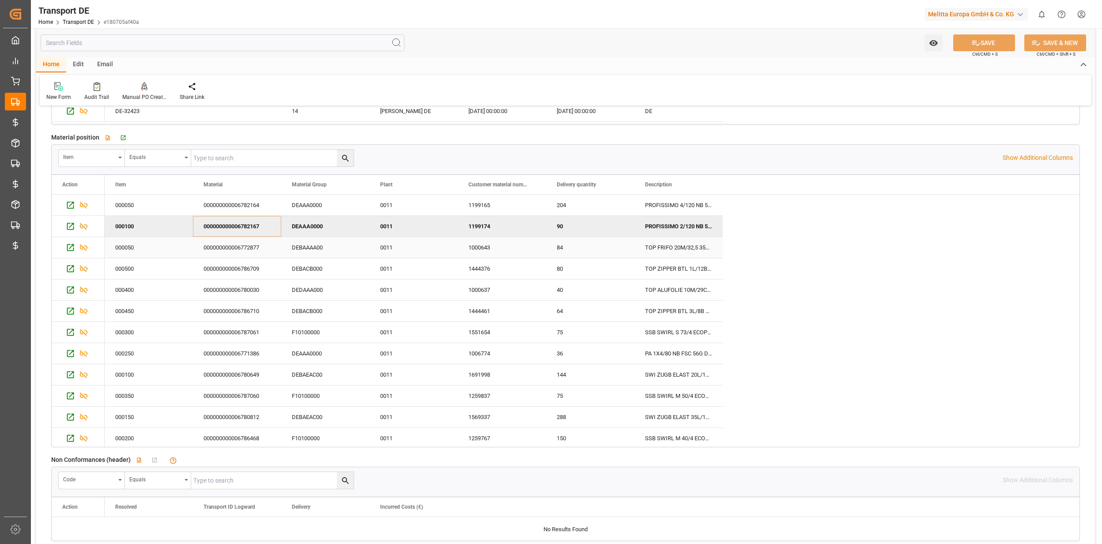
click at [218, 249] on div "000000000006772877" at bounding box center [237, 247] width 88 height 21
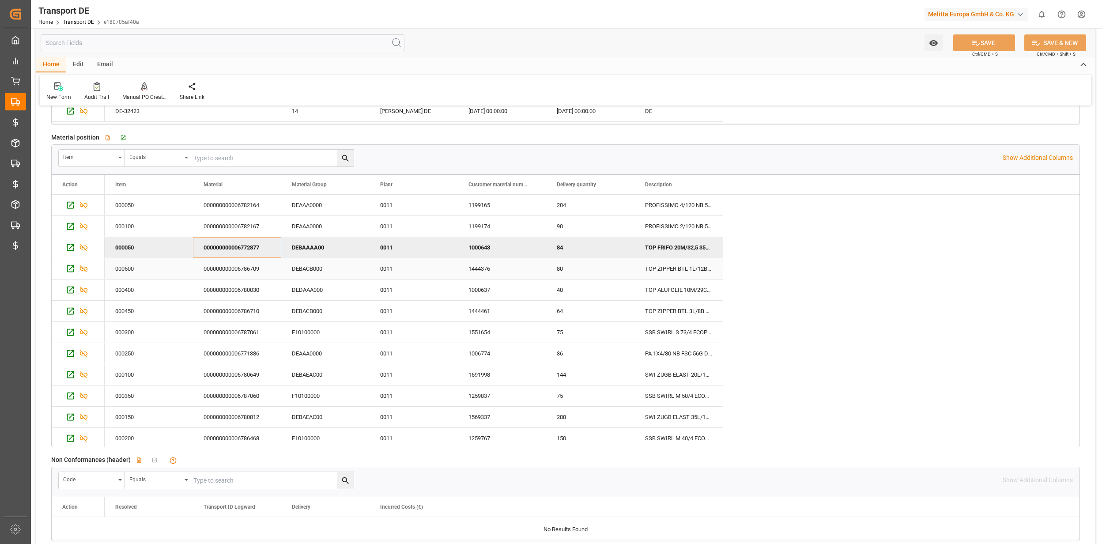
click at [226, 265] on div "000000000006786709" at bounding box center [237, 268] width 88 height 21
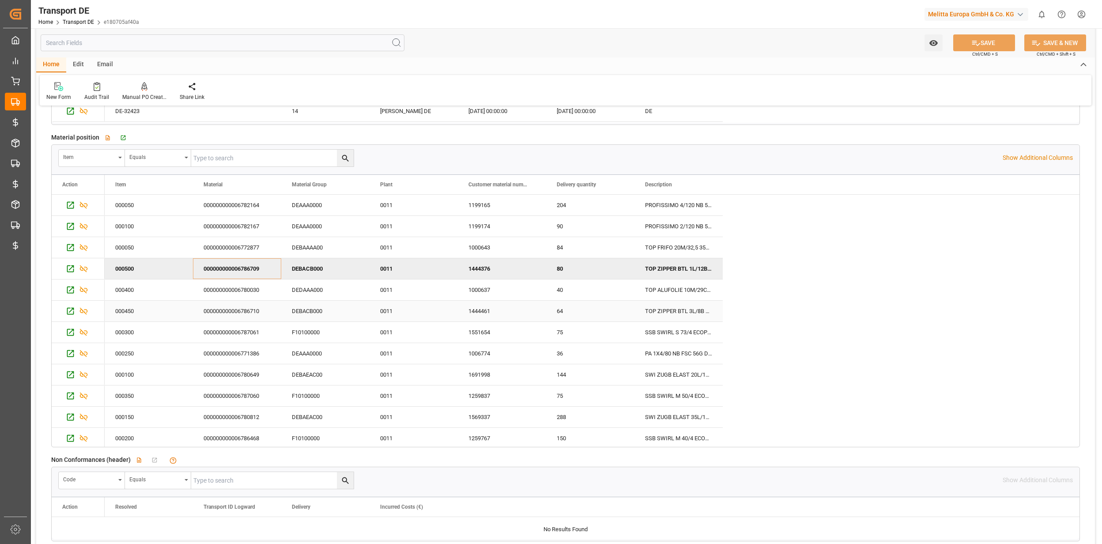
click at [255, 290] on div "000000000006780030" at bounding box center [237, 289] width 88 height 21
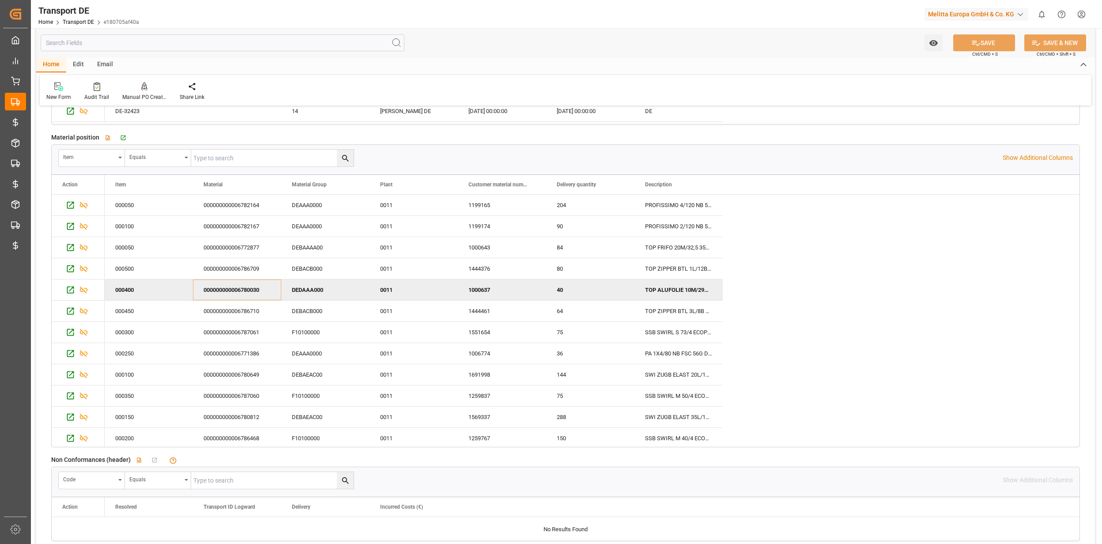
drag, startPoint x: 182, startPoint y: 302, endPoint x: 209, endPoint y: 308, distance: 28.1
click at [182, 300] on div "000400" at bounding box center [149, 289] width 88 height 21
click at [216, 309] on div "000000000006786710" at bounding box center [237, 311] width 88 height 21
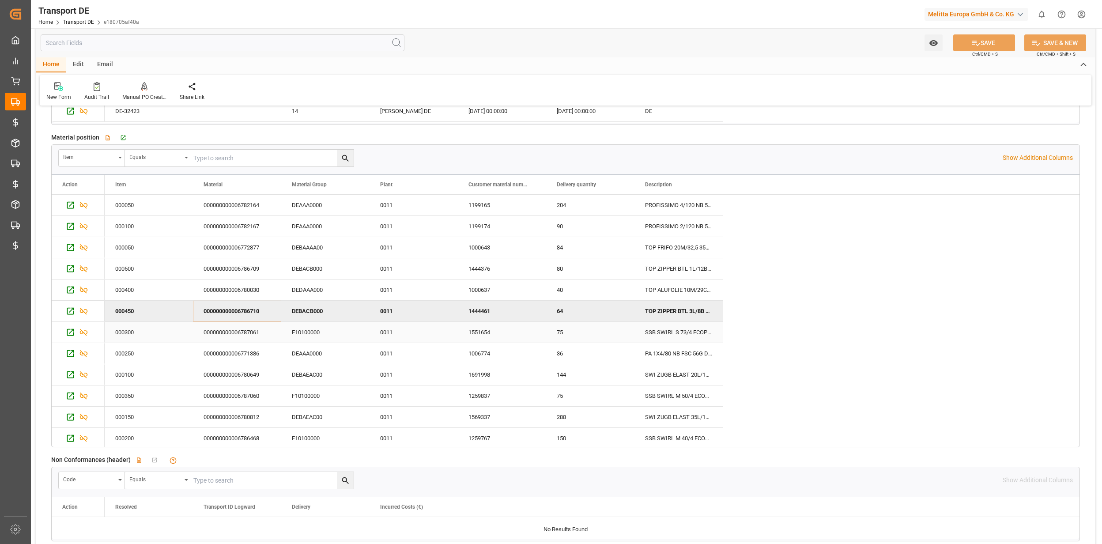
click at [215, 338] on div "000000000006787061" at bounding box center [237, 332] width 88 height 21
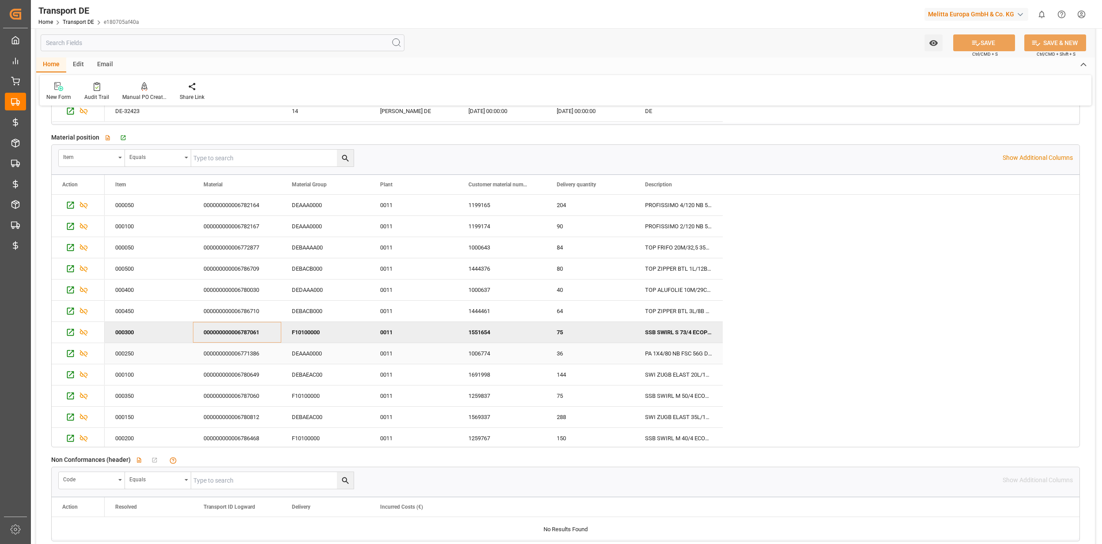
click at [225, 358] on div "000000000006771386" at bounding box center [237, 353] width 88 height 21
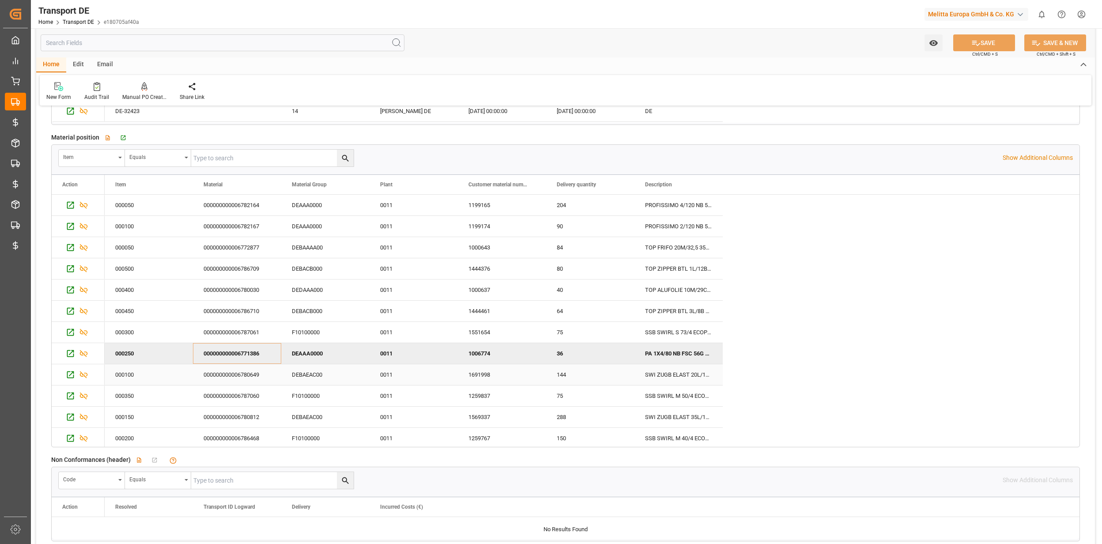
click at [235, 371] on div "000000000006780649" at bounding box center [237, 374] width 88 height 21
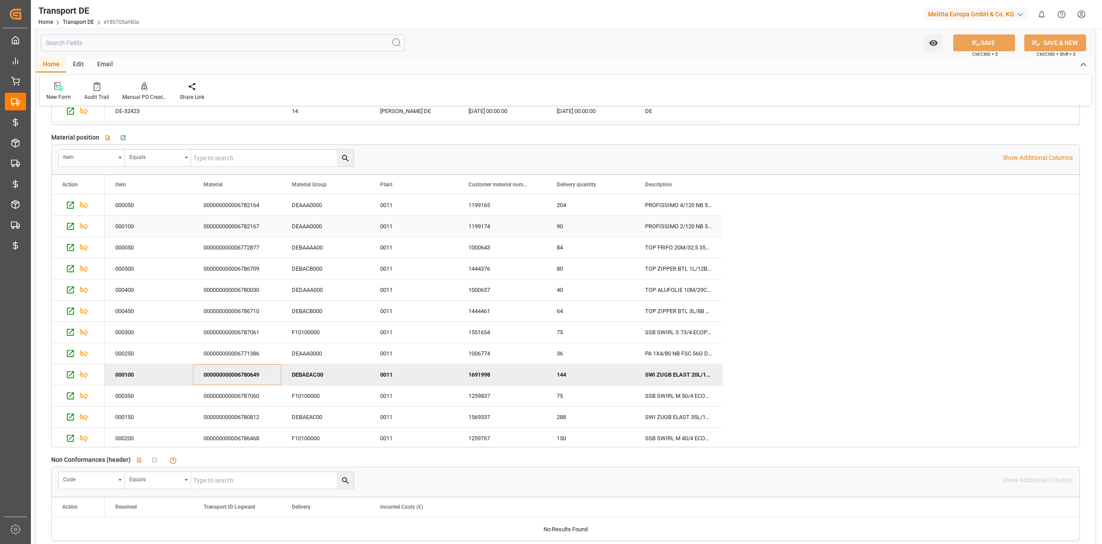
click at [261, 227] on div "000000000006782167" at bounding box center [237, 226] width 88 height 21
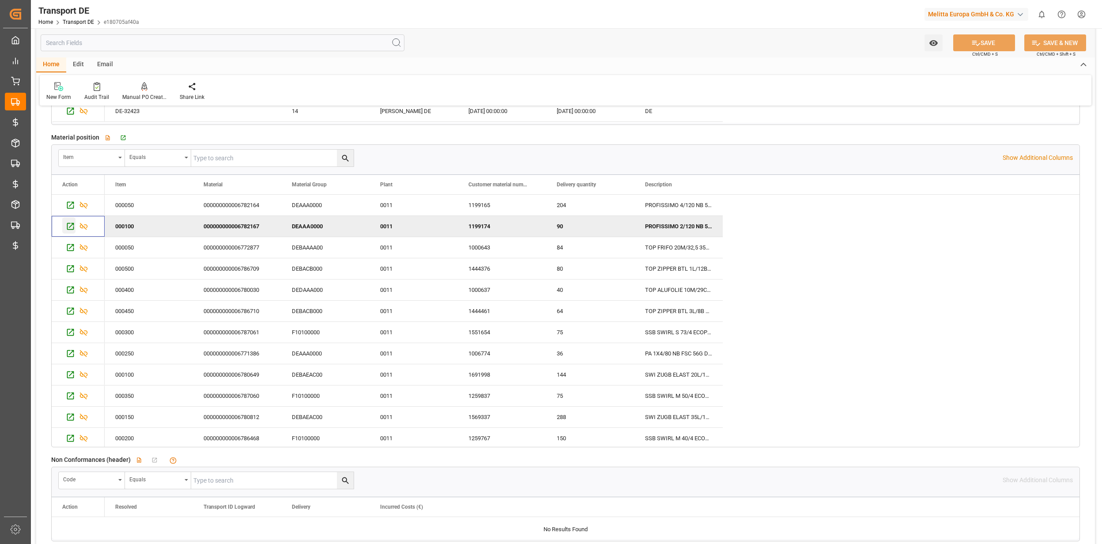
click at [68, 230] on icon "Press SPACE to deselect this row." at bounding box center [70, 225] width 7 height 7
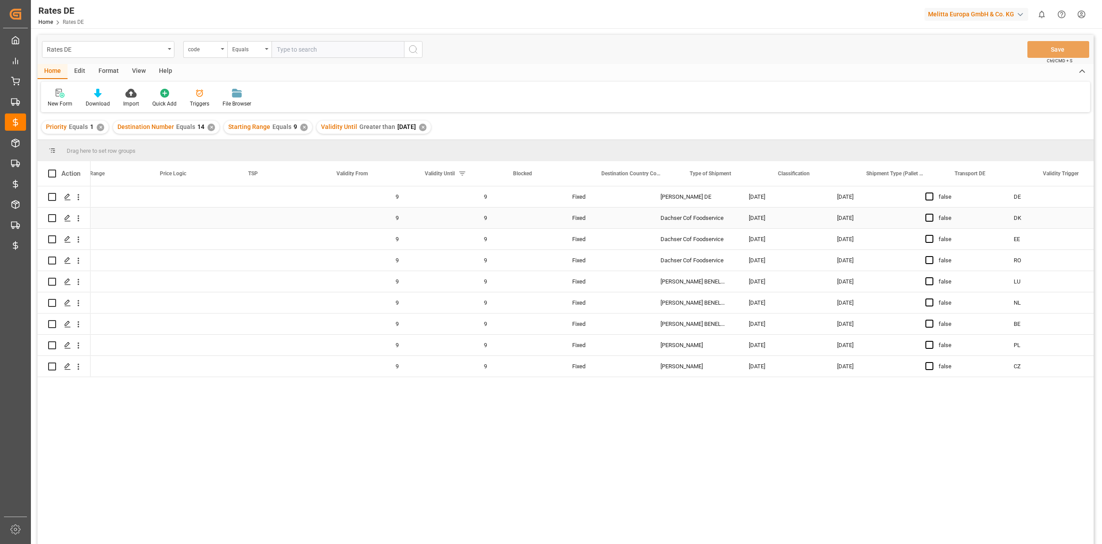
scroll to position [0, 939]
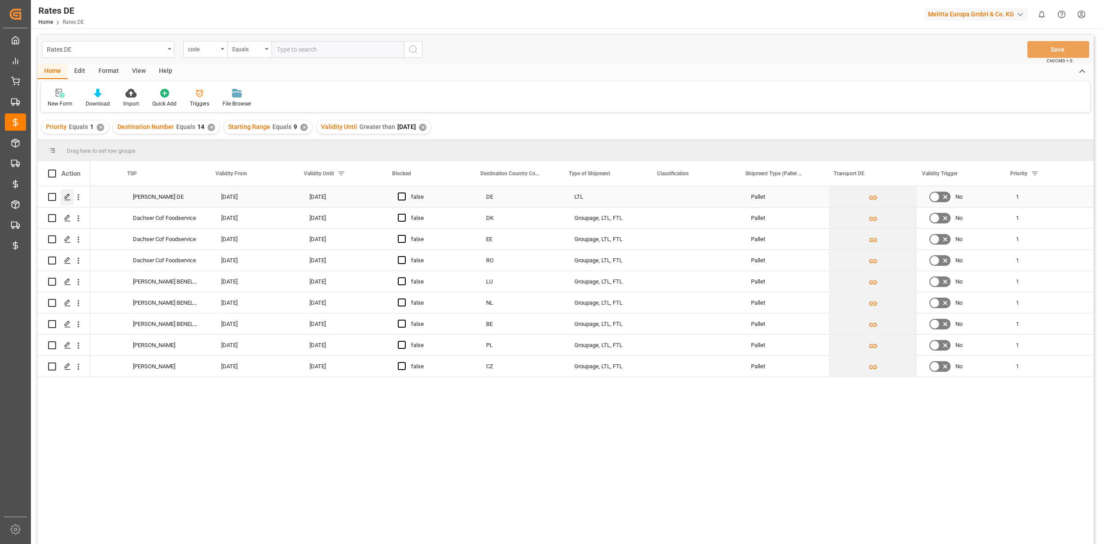
click at [71, 201] on div "Press SPACE to select this row." at bounding box center [66, 197] width 13 height 16
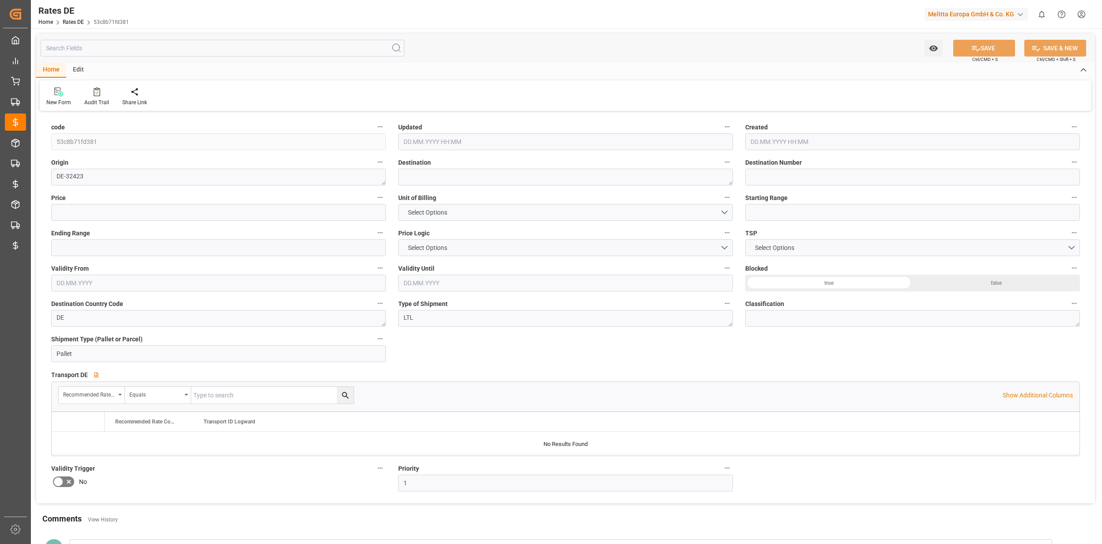
type input "14"
type input "340"
type input "9"
type input "[DATE] 18:13"
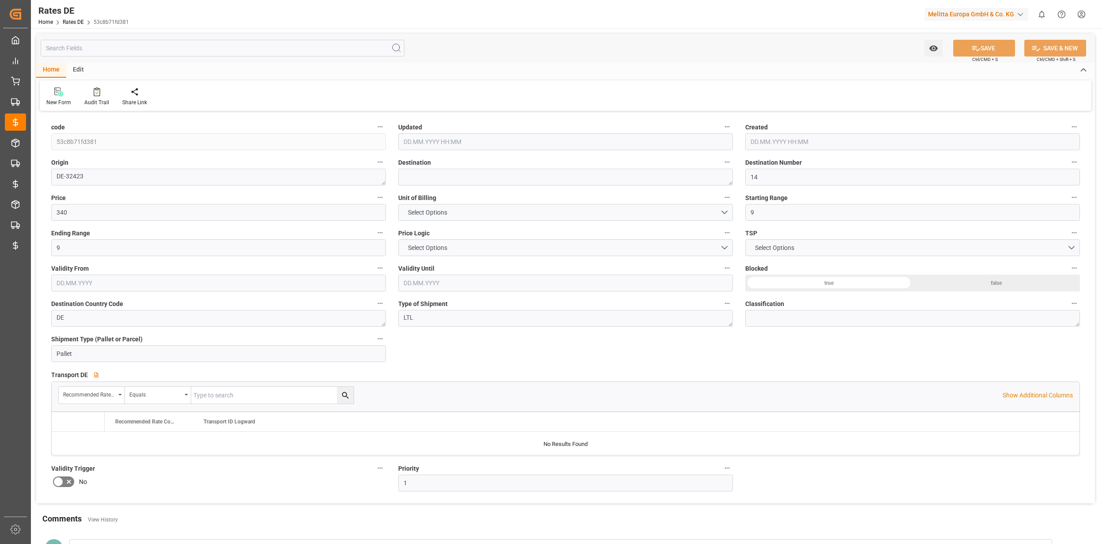
type input "[DATE] 17:57"
type input "[DATE]"
drag, startPoint x: 113, startPoint y: 173, endPoint x: 46, endPoint y: 170, distance: 67.6
click at [46, 170] on div "Origin DE-32423" at bounding box center [218, 170] width 347 height 35
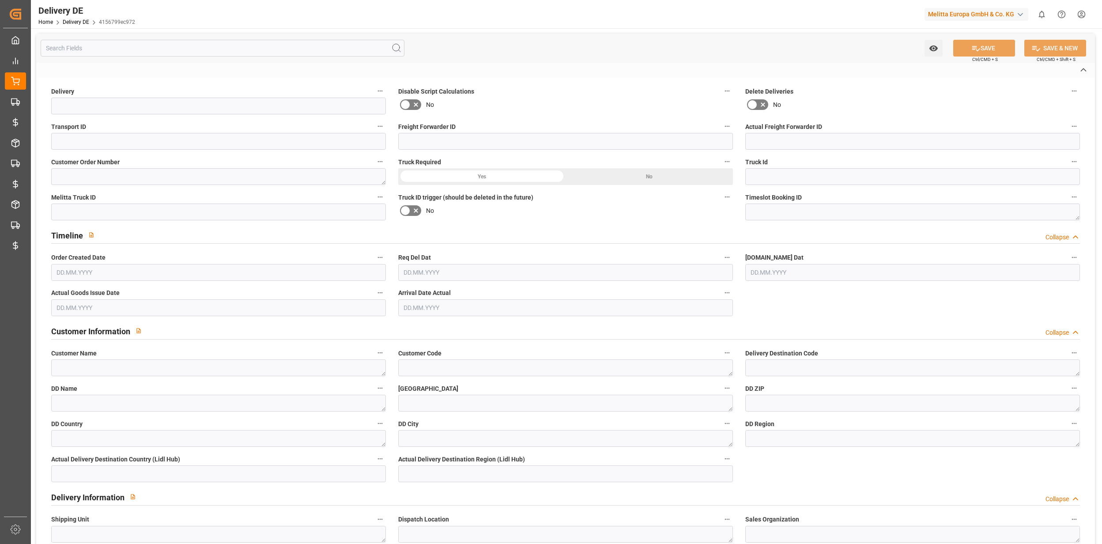
type input "92565607"
type input "e180705af40a"
type input "0000031934"
type textarea "1003234026"
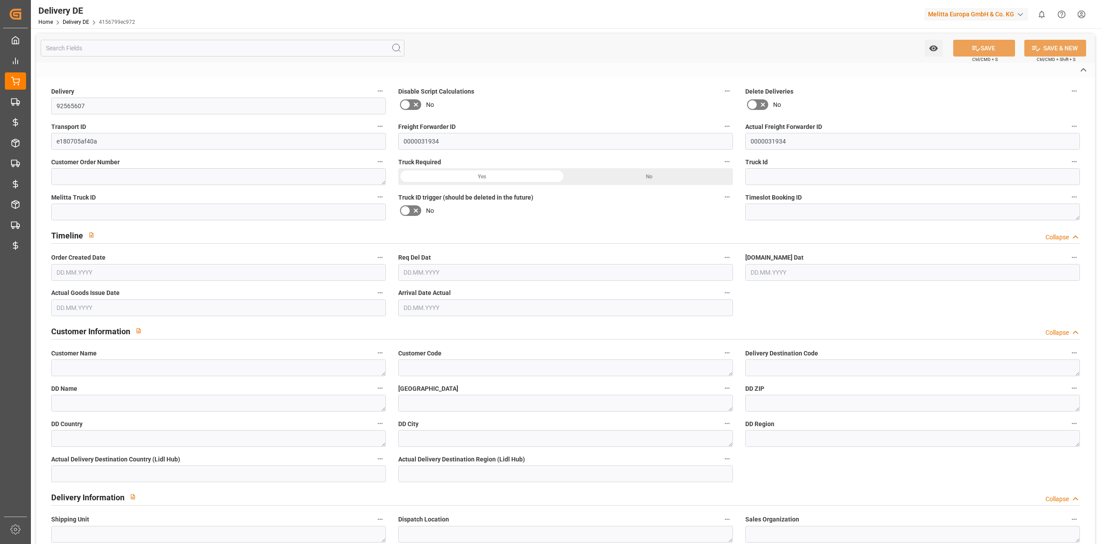
type input "59d2d8d998bb"
type input "600003379"
type textarea "DM Drogerie Markt GmbH CO KG"
type textarea "0000008853"
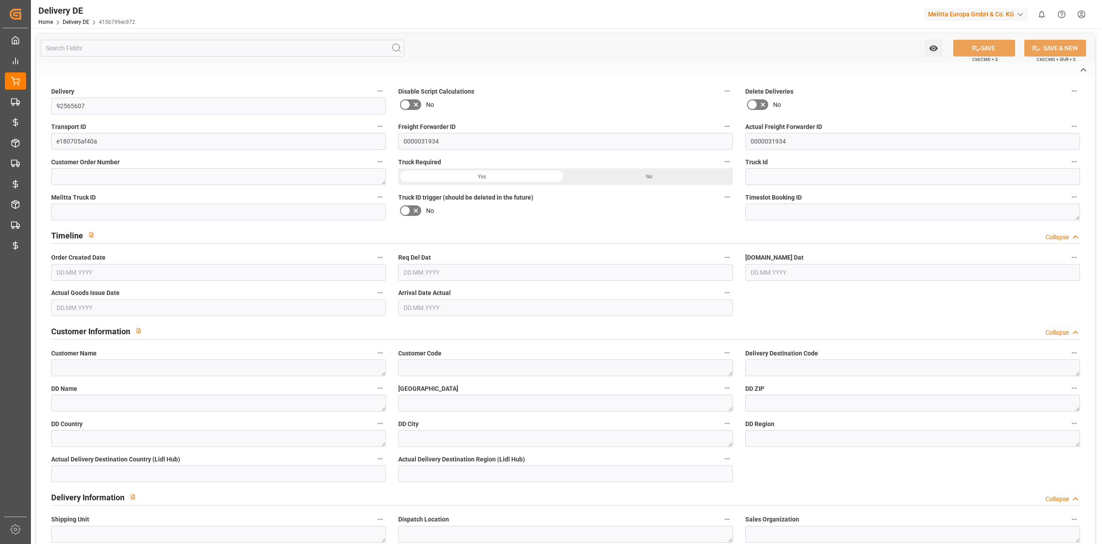
type textarea "DM Drogerie Markt GmbH CO KG"
type textarea "Hafenstr. 1"
type textarea "14641"
type textarea "DE"
type textarea "Wustermark"
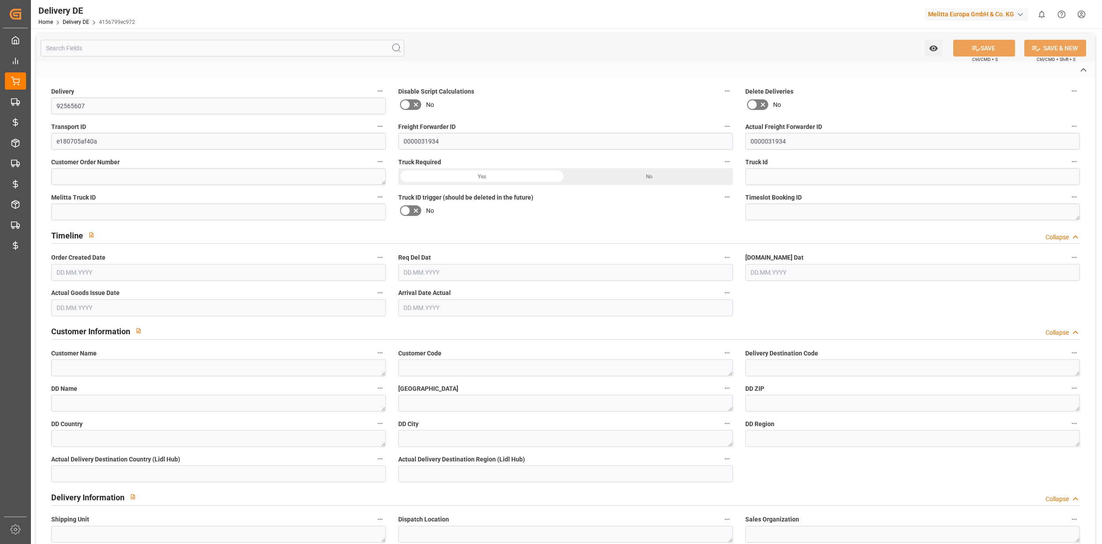
type textarea "14"
type textarea "0011"
type textarea "1"
type textarea "LF"
type input "Free to Choose"
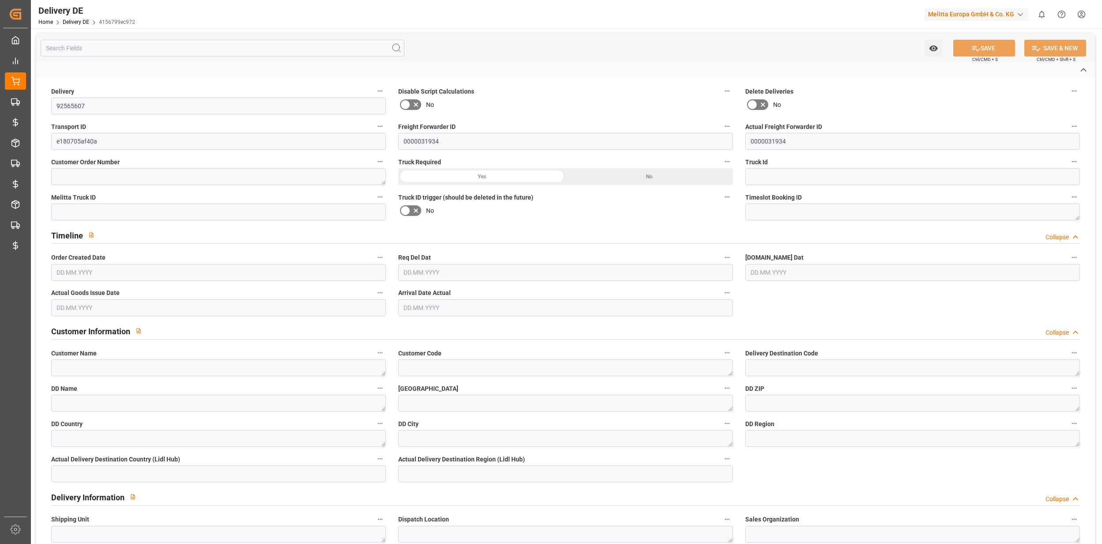
type input "Pallet"
type textarea "DE_02"
type input "DE_02"
type textarea "VERGABE VON FIXEN ANLIEFERTERMINEN WARTEZEIT DANN MAX 30 MINUTEN ANLIEFERUNGEN …"
type input "DAP"
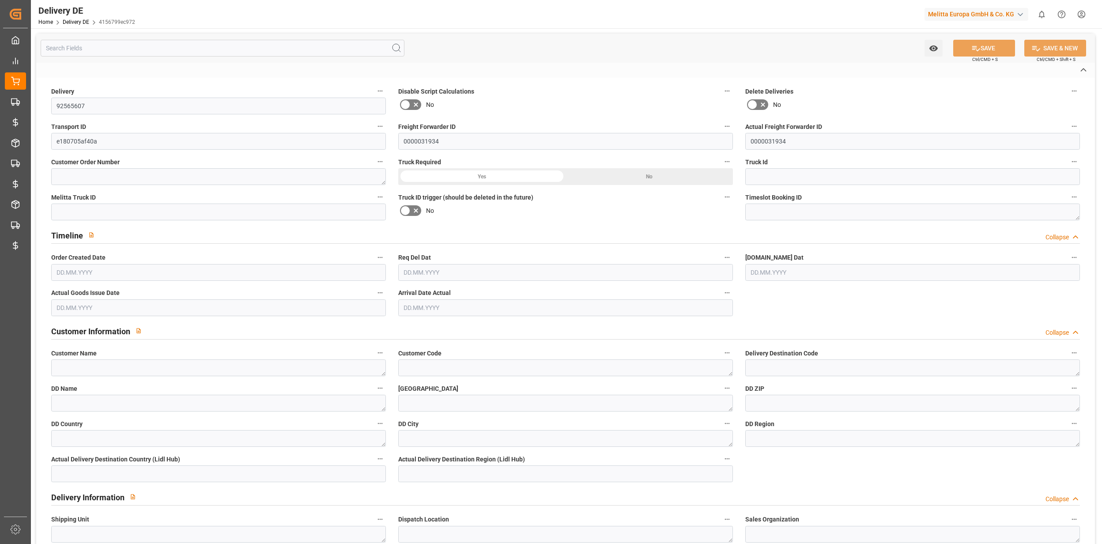
type input "00"
type input "LPAP"
type textarea "kein Zwischenlagenpapier"
type input "PKKK"
type textarea "keine Sandwichpaletten, Bodenlagenpapier, Spanplatte"
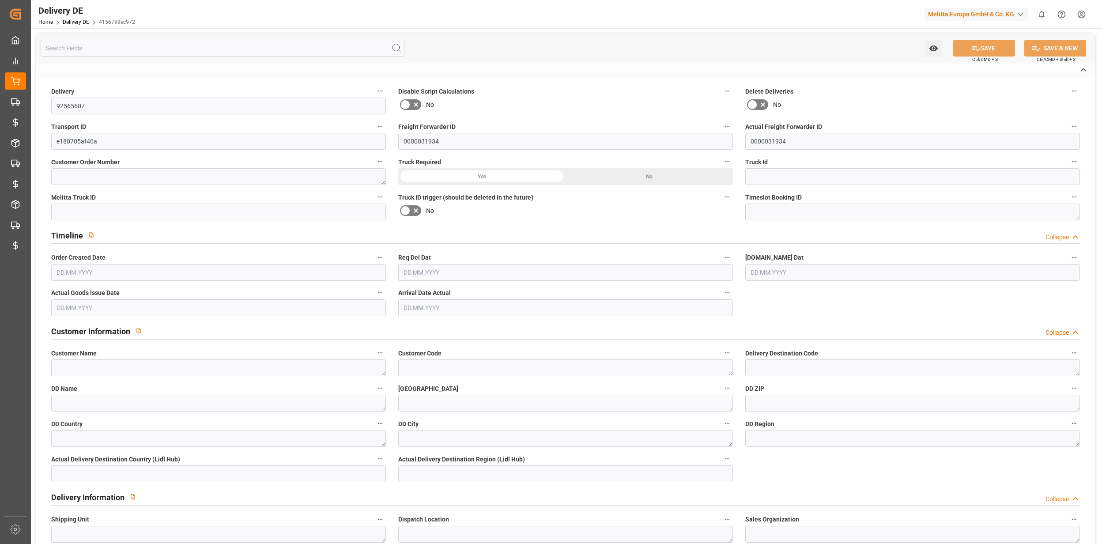
type input "SRPA"
type textarea "Sortenreine Paletten"
type input "EPQB"
type textarea "VP=EUB,Kommi=EUB"
type input "VLQU"
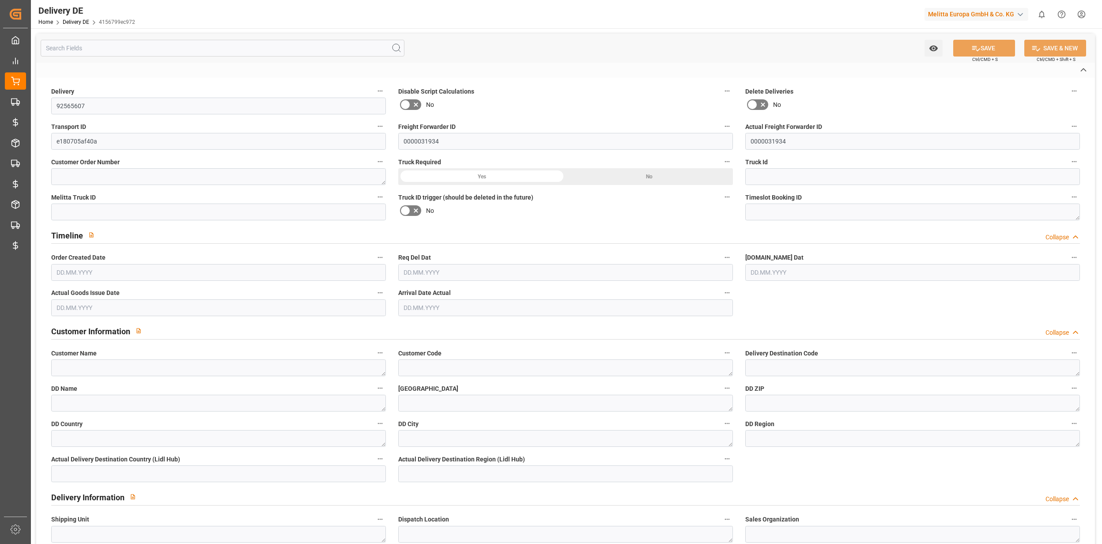
type textarea "Keine Querverladung"
type input "14"
type input "7"
type input "1540.135"
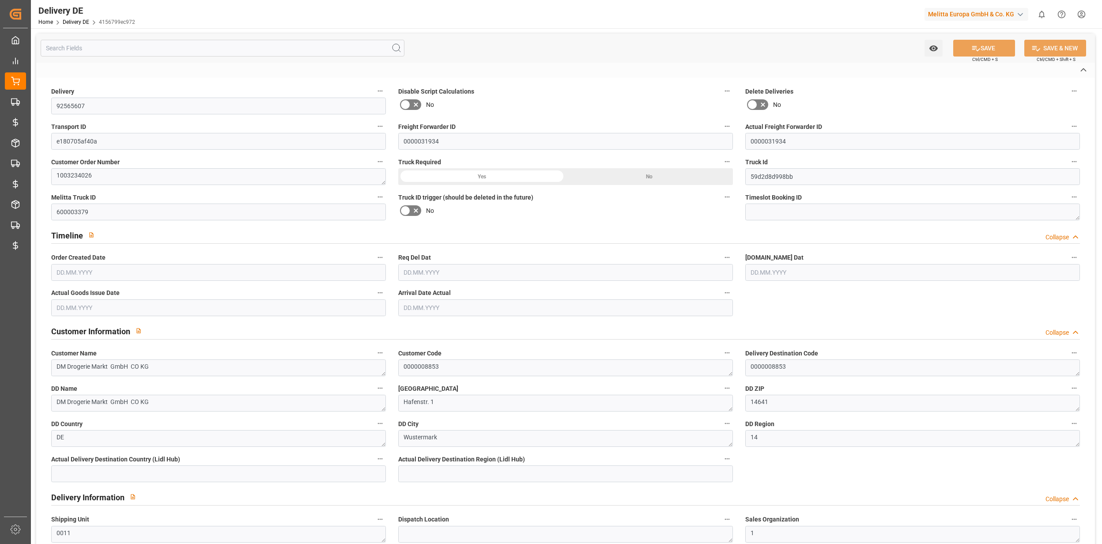
type input "2379"
type input "11555.494"
type input "07.10.2025"
type input "14.10.2025"
type input "10.10.2025"
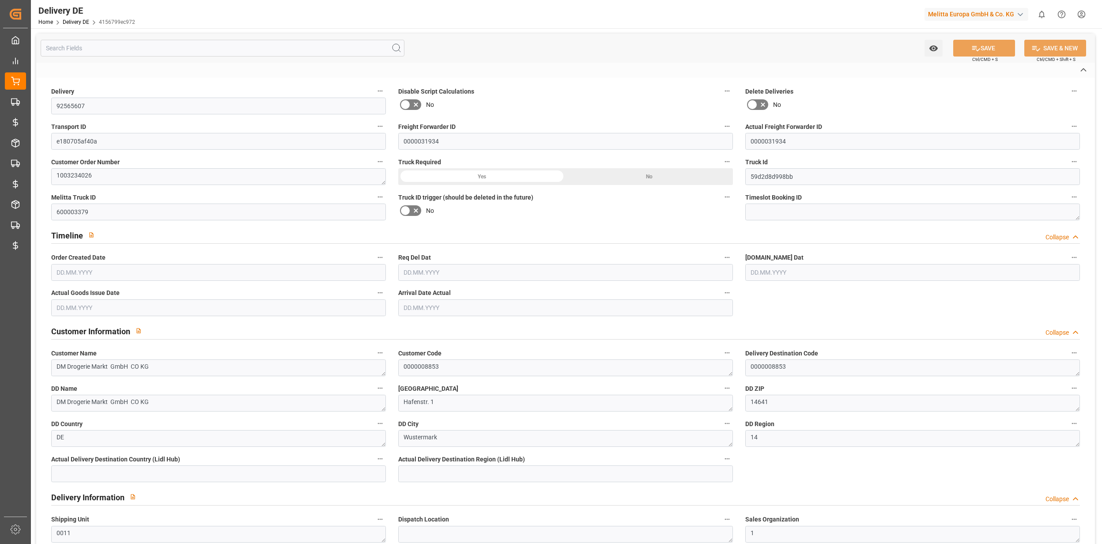
type input "13.10.2025"
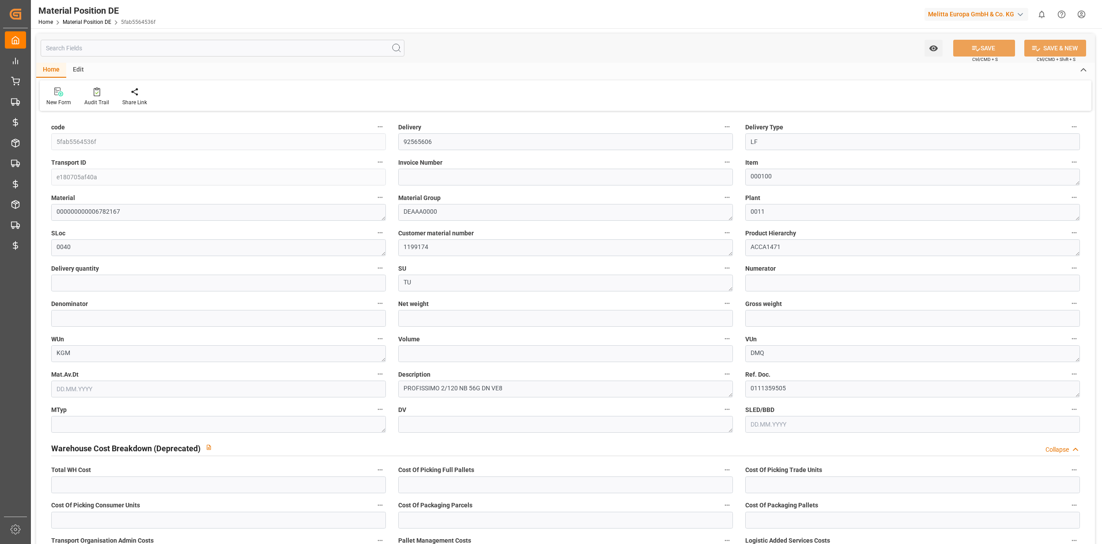
type input "90"
type input "126.72"
type input "155.61"
type input "792"
type input "-0.1891"
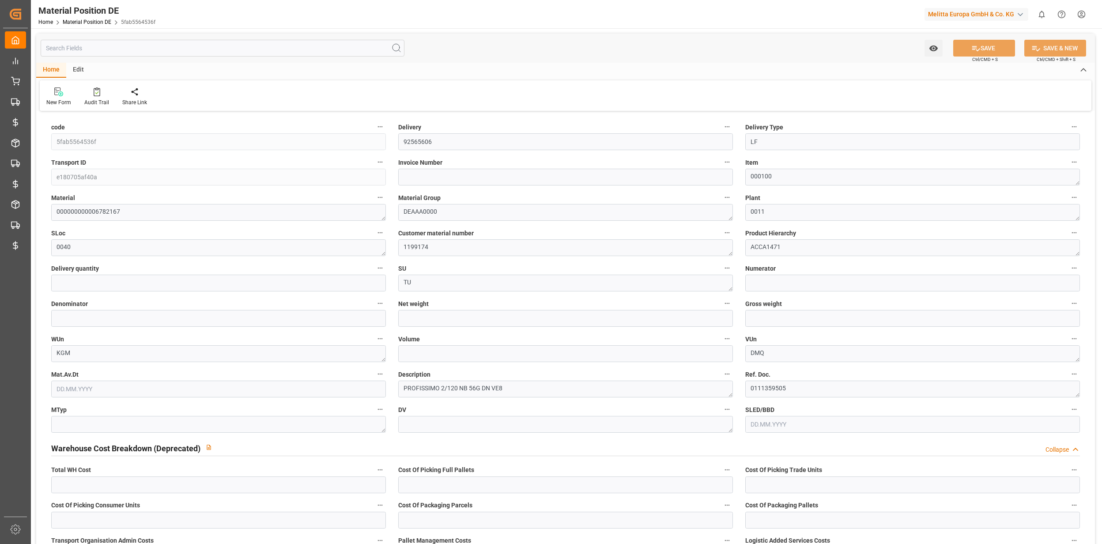
type input "20.1156"
type input "19.9266"
type input "1"
type input "0"
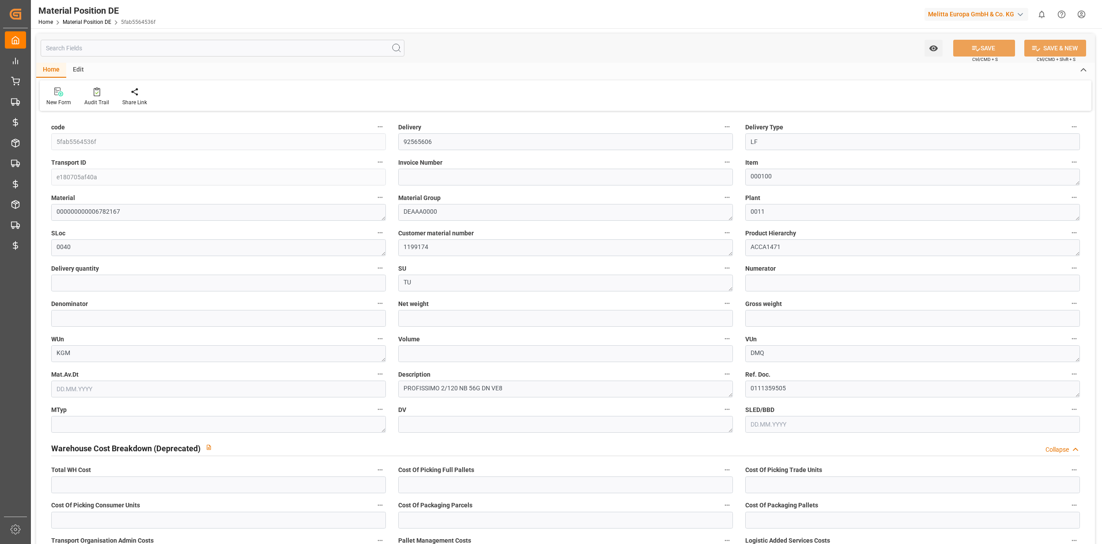
type input "720"
type input "144"
type input "8"
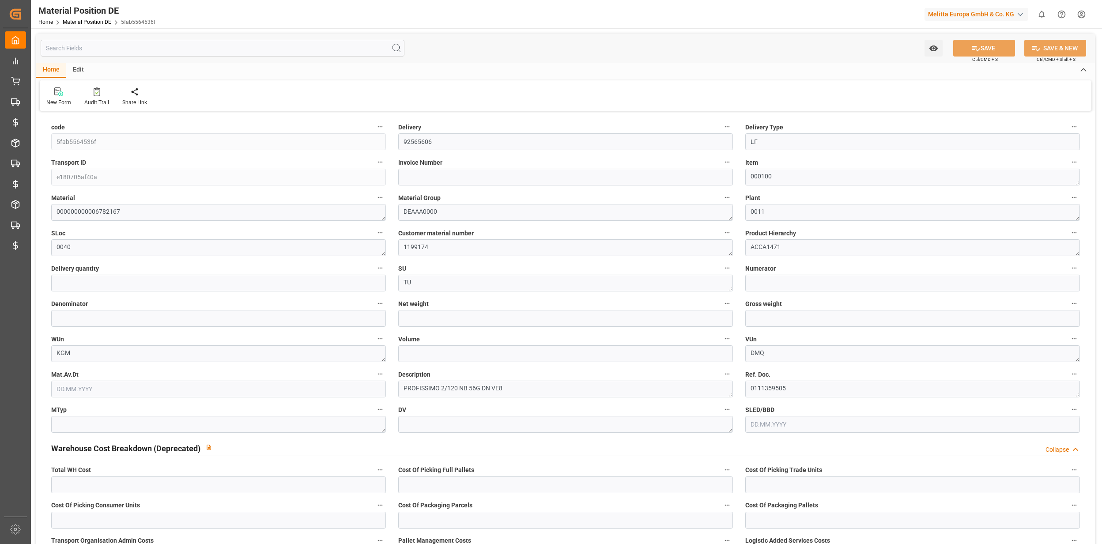
type input "8.8"
type input "5"
type input "2"
type input "1"
type input "0"
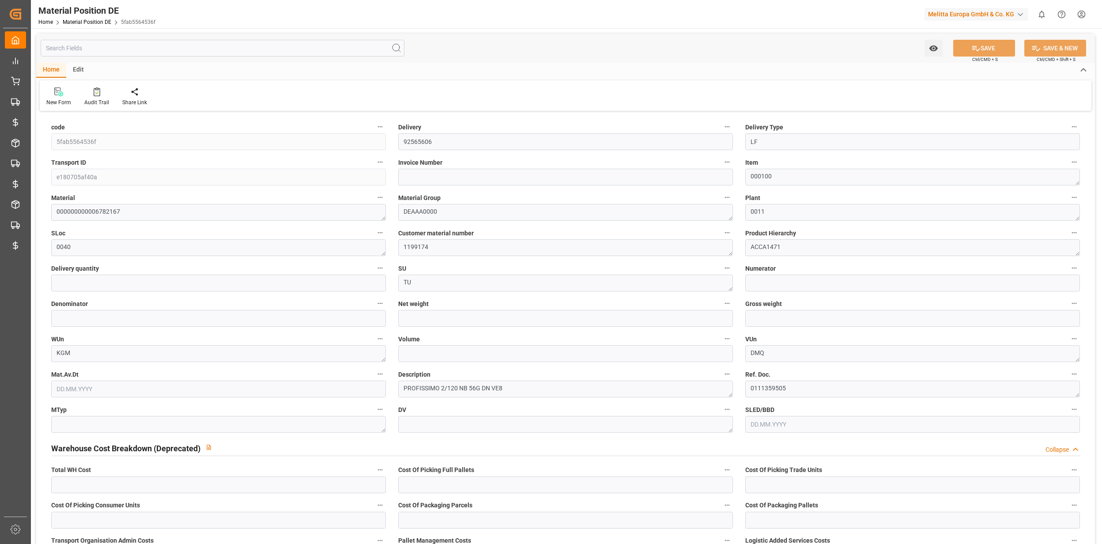
type input "0"
type input "1.443"
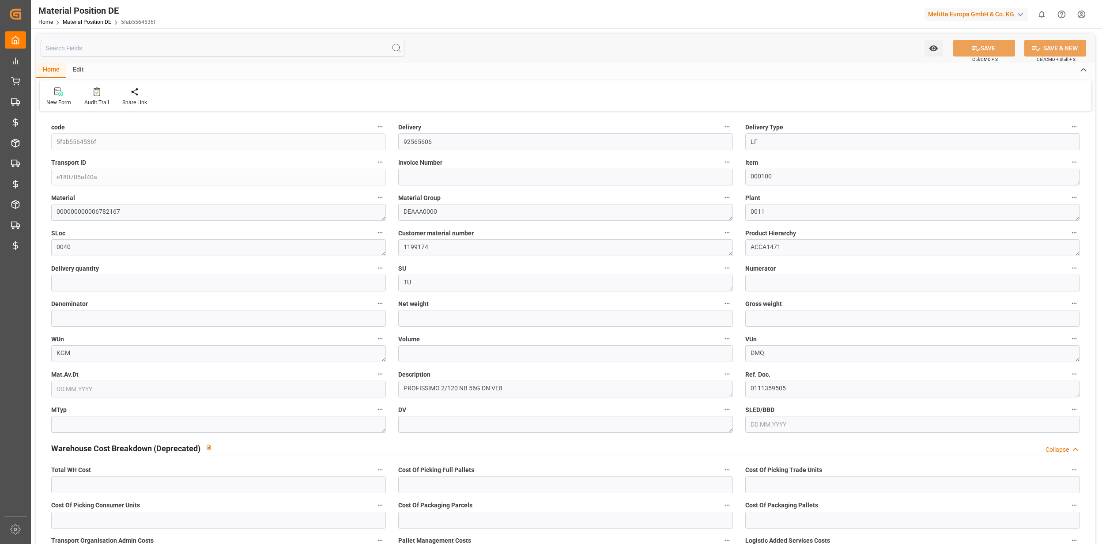
type input "0.7598"
type input "3.681"
type input "1.443"
type input "0"
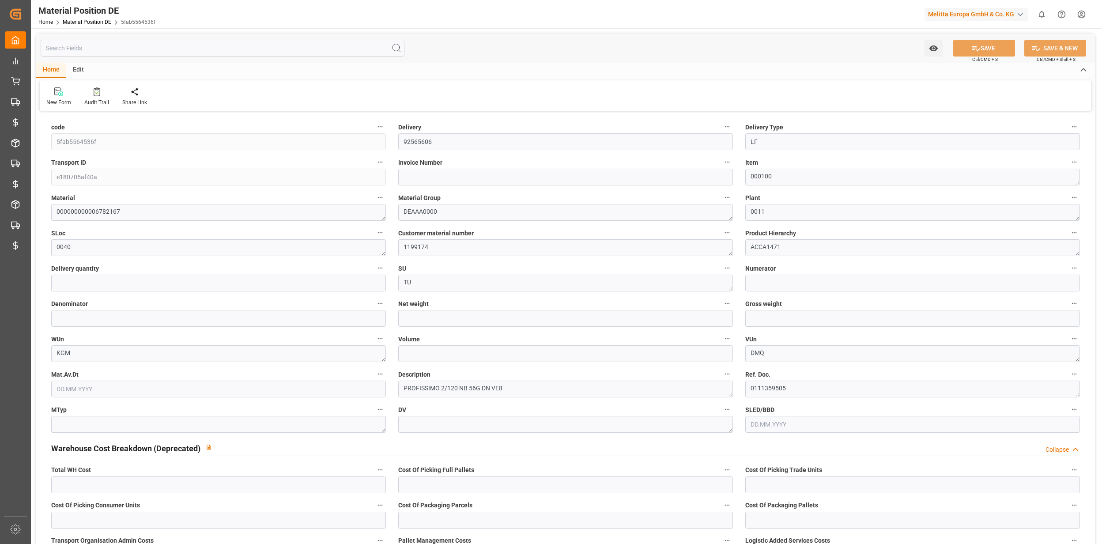
type input "0"
type input "3.681"
type input "0.7598"
type input "0.0045"
type input "68.4186"
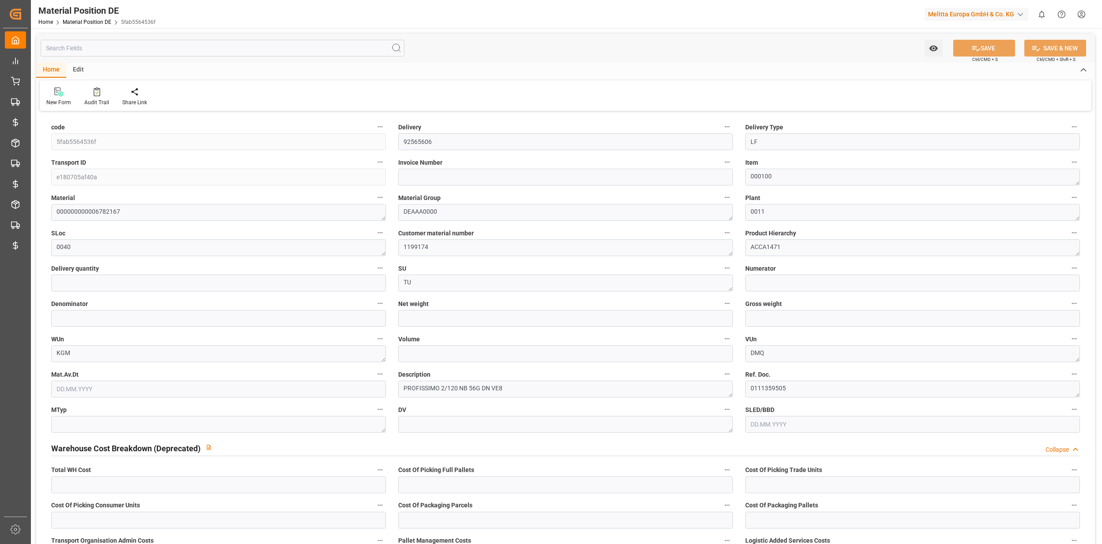
type input "102"
type input "90"
type input "0"
type input "19.9266"
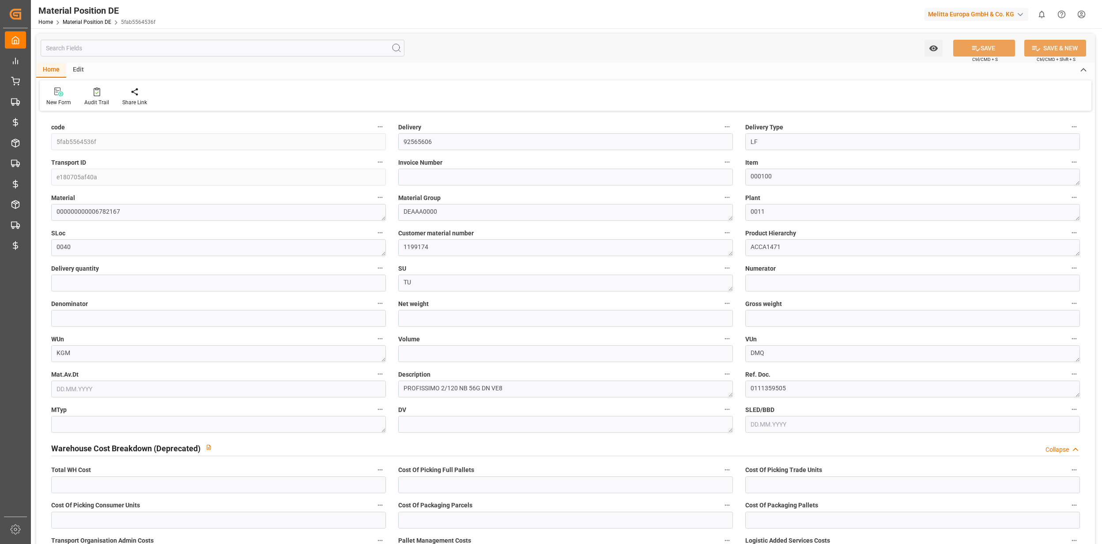
type input "19.9266"
type input "07.10.2025 20:04"
drag, startPoint x: 140, startPoint y: 209, endPoint x: 32, endPoint y: 206, distance: 108.2
